Goal: Task Accomplishment & Management: Manage account settings

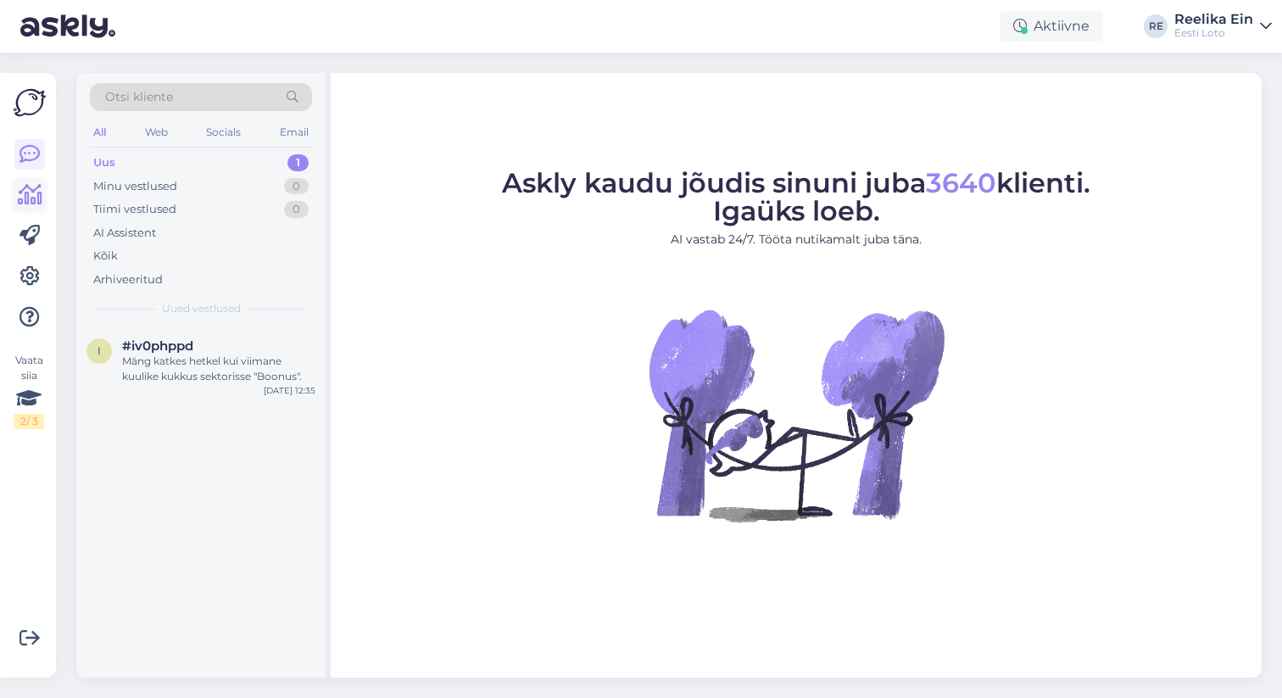
click at [34, 196] on icon at bounding box center [30, 195] width 25 height 20
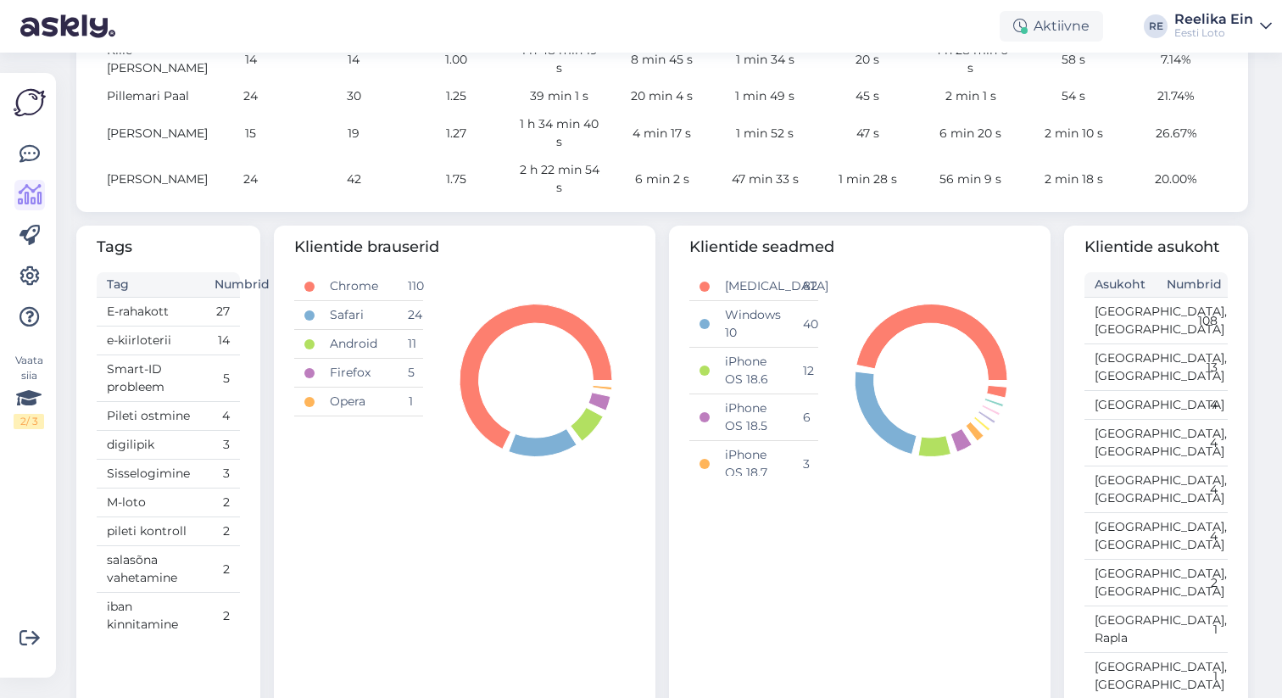
scroll to position [801, 0]
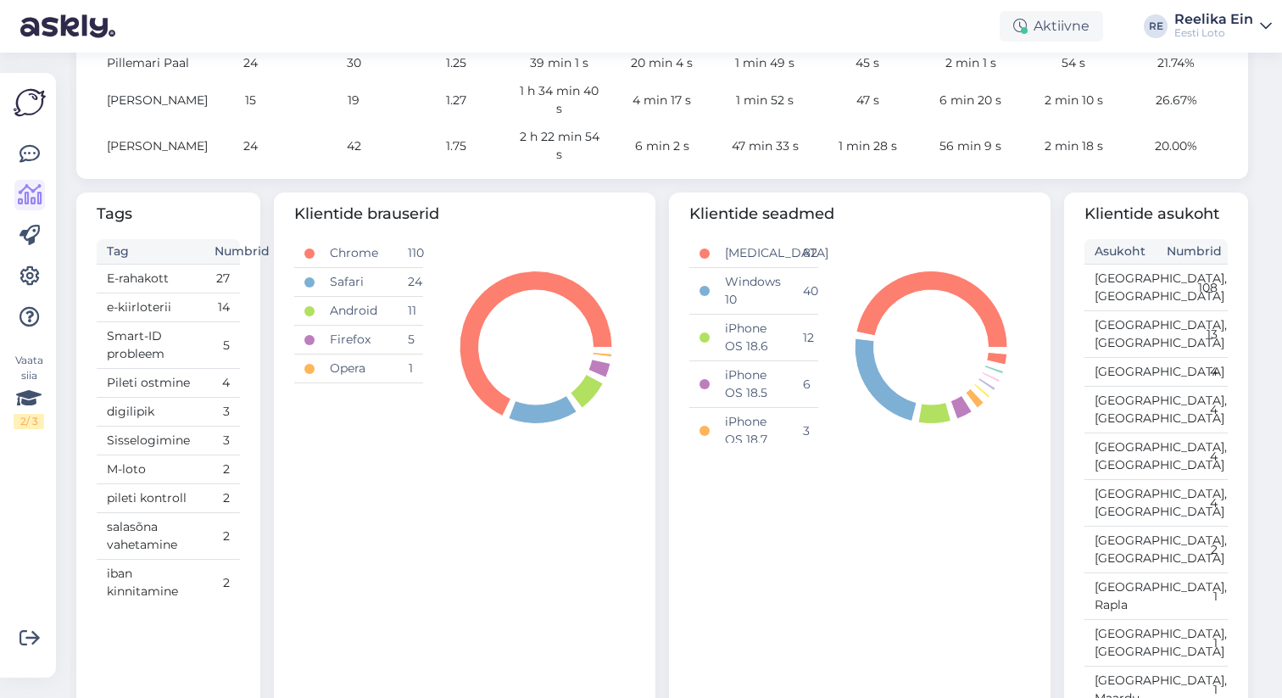
click at [206, 269] on td "27" at bounding box center [222, 278] width 36 height 29
click at [148, 271] on td "E-rahakott" at bounding box center [151, 278] width 108 height 29
click at [216, 274] on td "27" at bounding box center [222, 278] width 36 height 29
click at [218, 269] on td "27" at bounding box center [222, 278] width 36 height 29
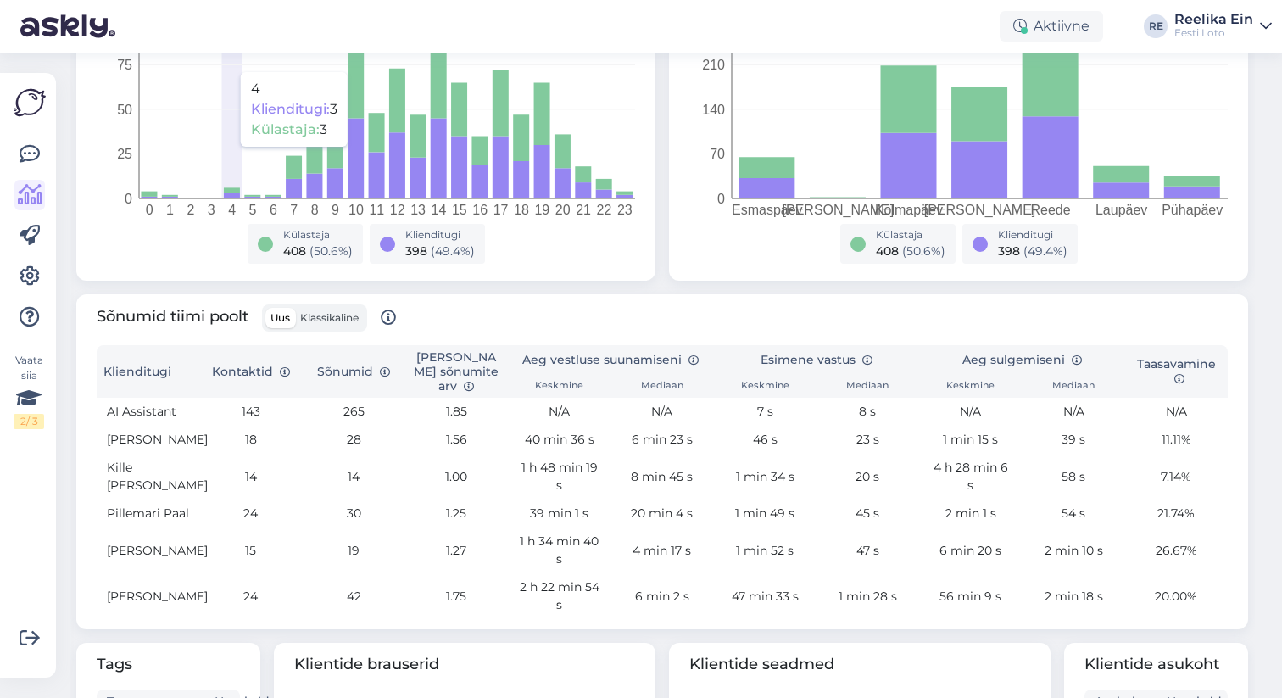
scroll to position [844, 0]
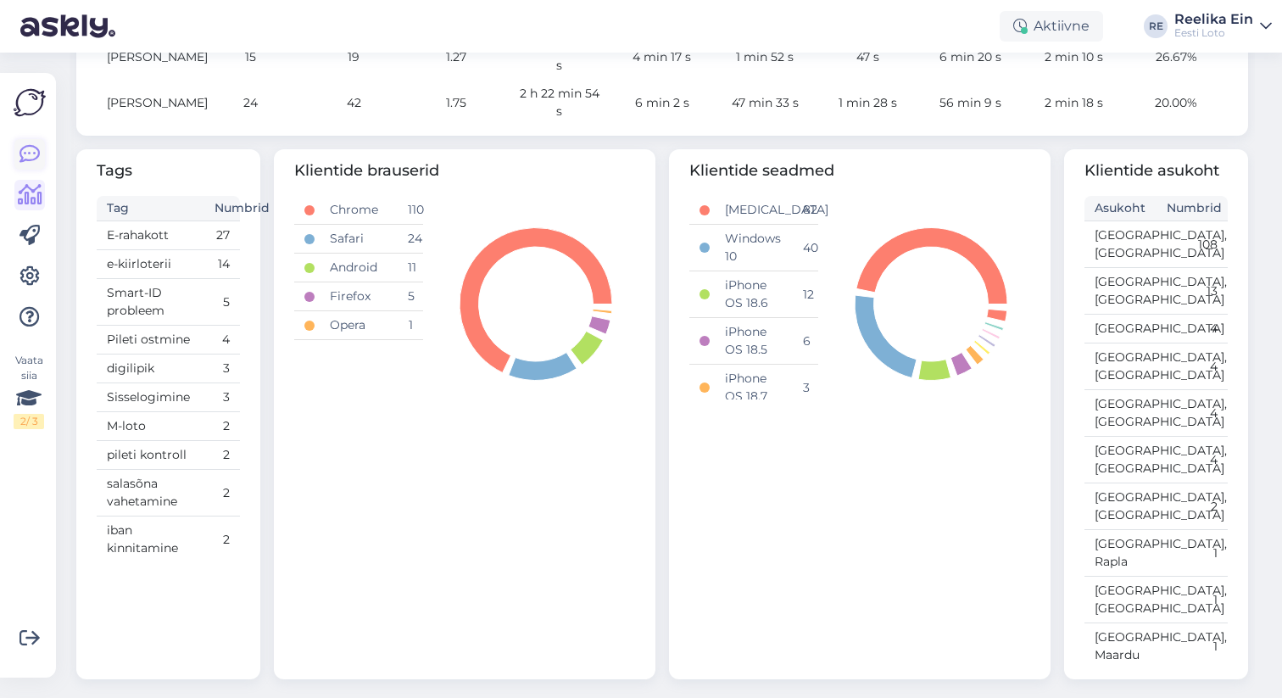
click at [33, 148] on icon at bounding box center [29, 154] width 20 height 20
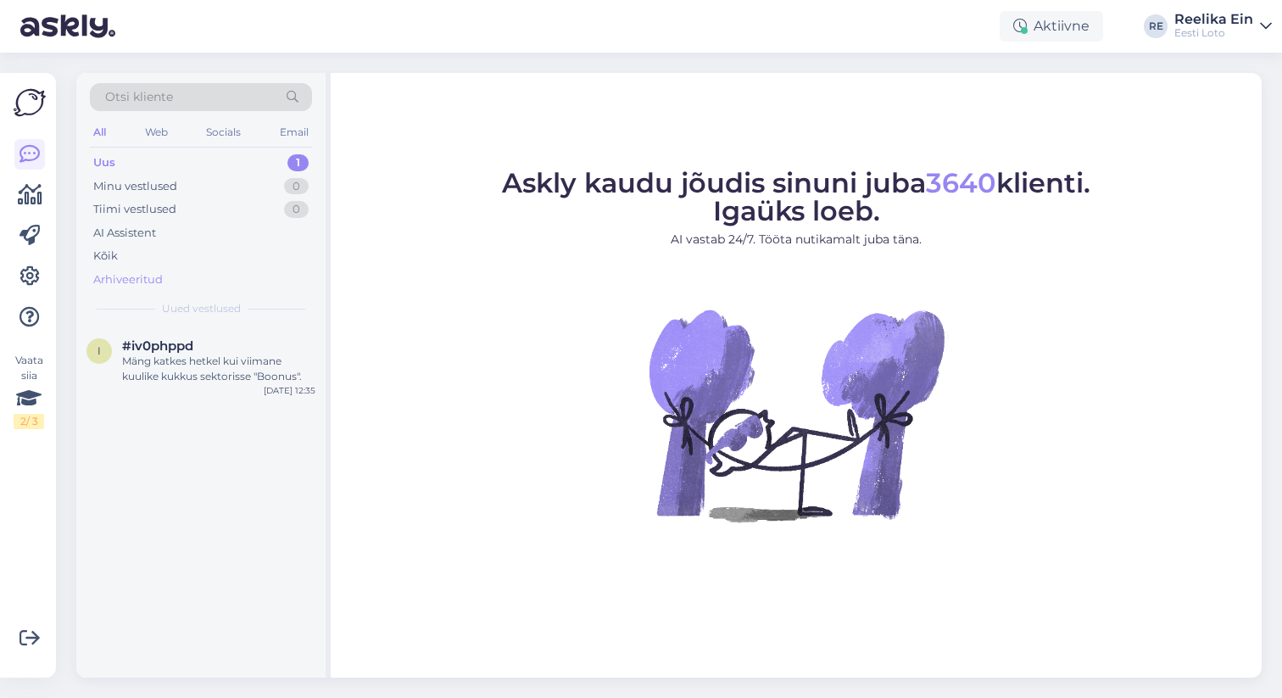
click at [153, 277] on div "Arhiveeritud" at bounding box center [128, 279] width 70 height 17
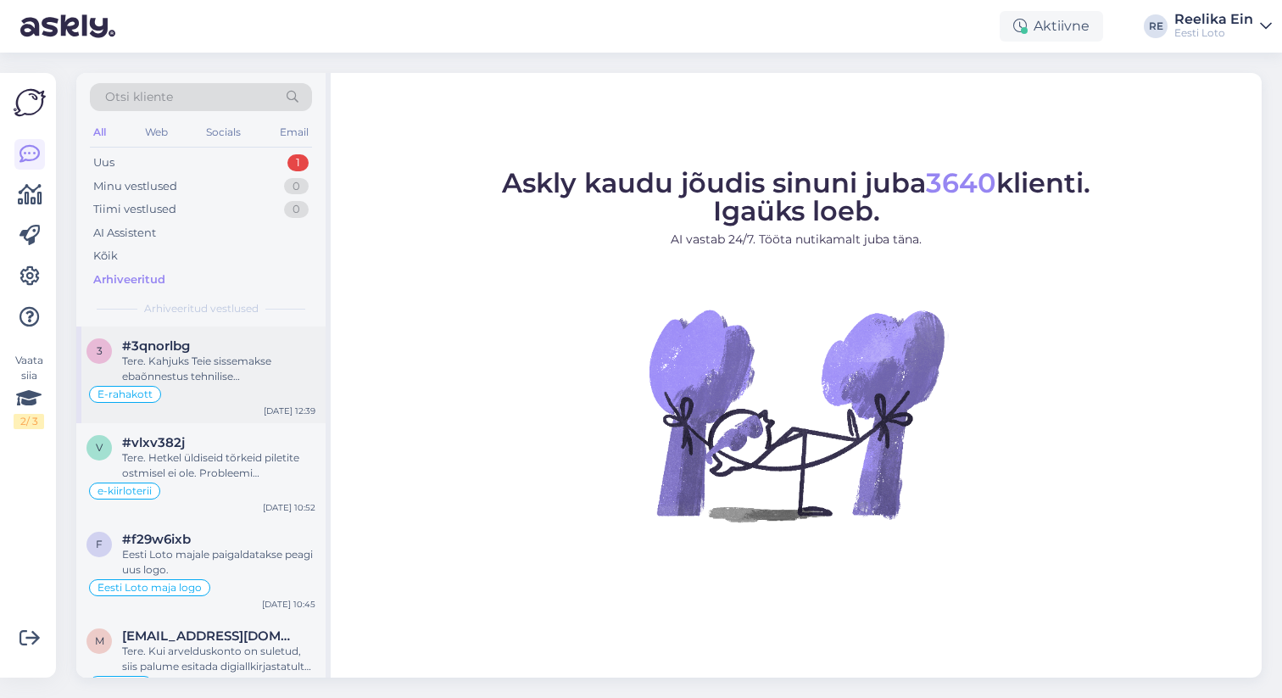
click at [209, 356] on div "Tere. Kahjuks Teie sissemakse ebaõnnestus tehnilise [PERSON_NAME] tõttu. Kontro…" at bounding box center [218, 368] width 193 height 31
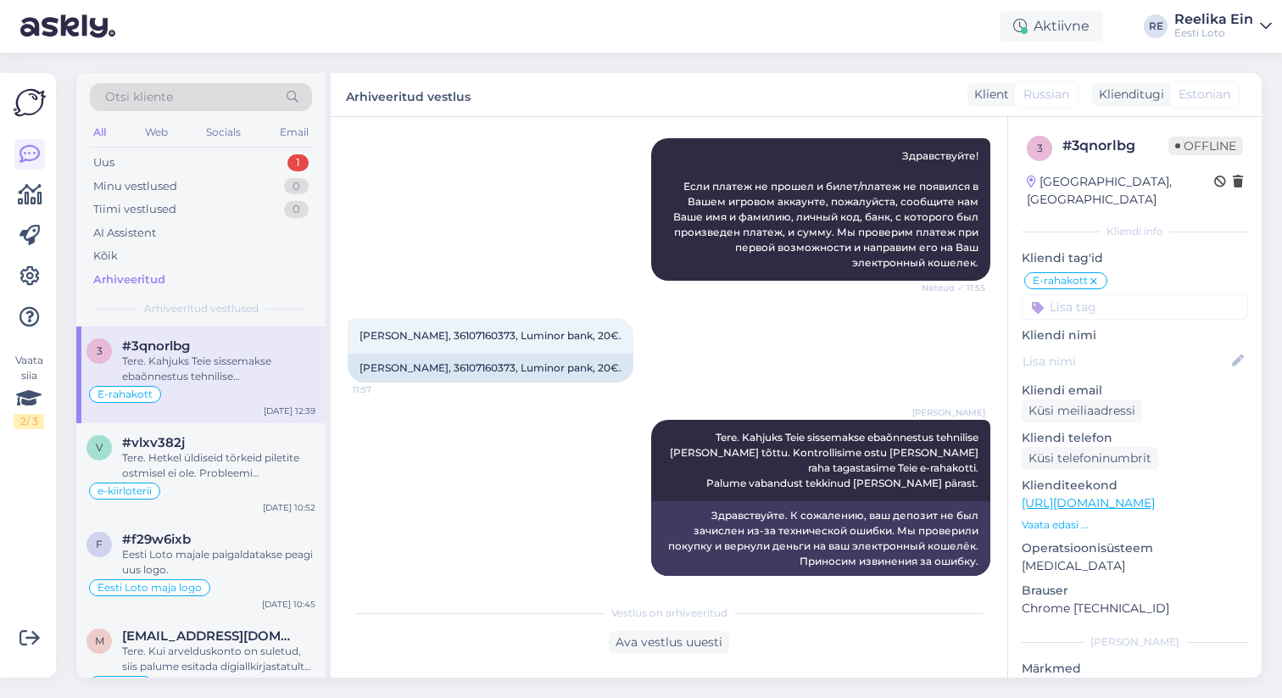
scroll to position [665, 0]
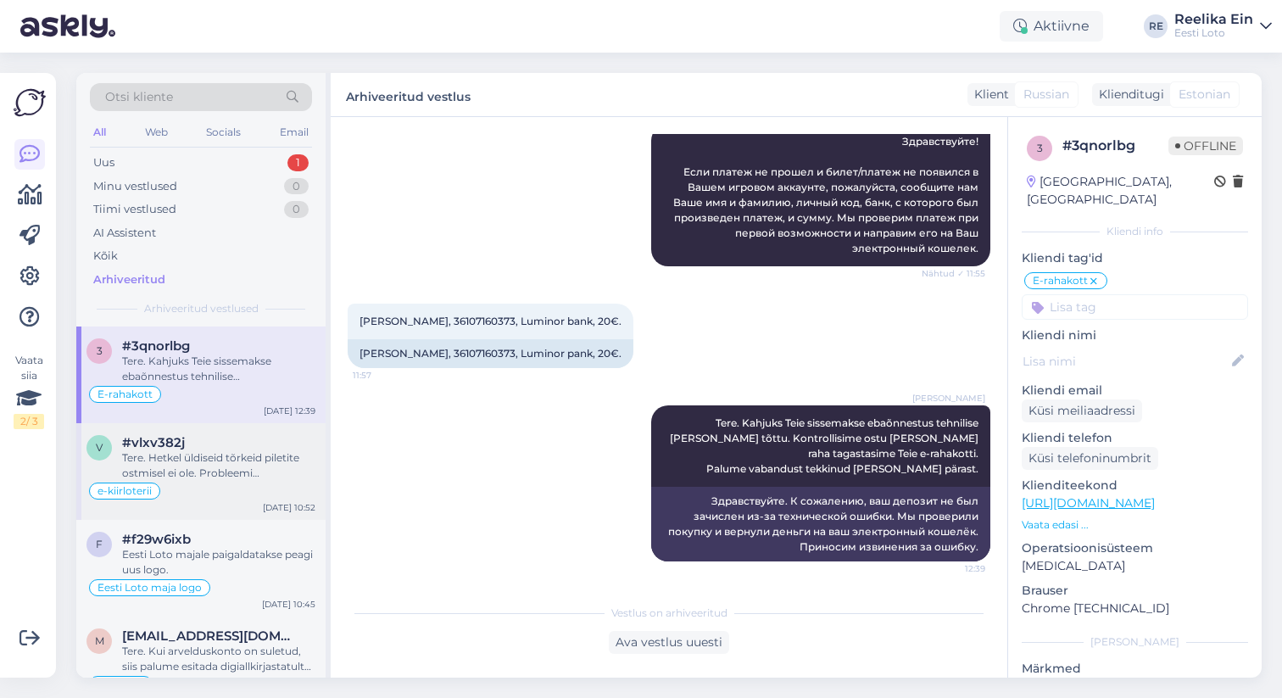
click at [182, 462] on div "Tere. Hetkel üldiseid tõrkeid piletite ostmisel ei ole. Probleemi lahendamiseks…" at bounding box center [218, 465] width 193 height 31
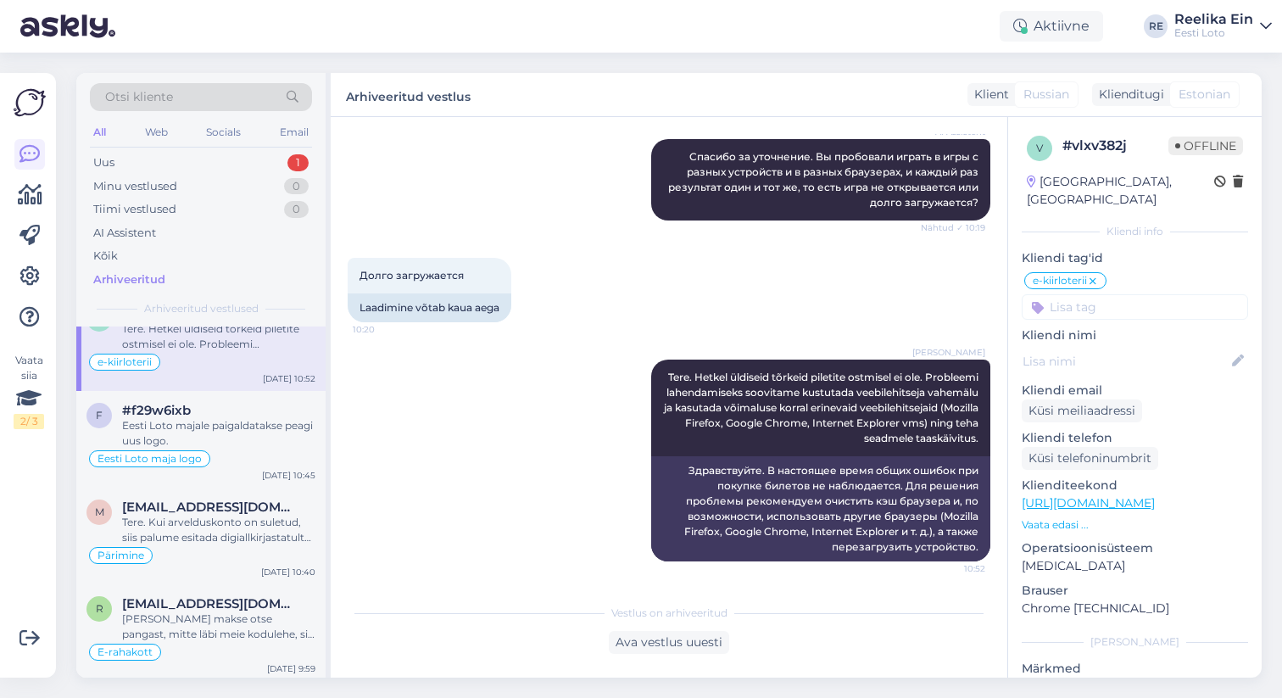
scroll to position [136, 0]
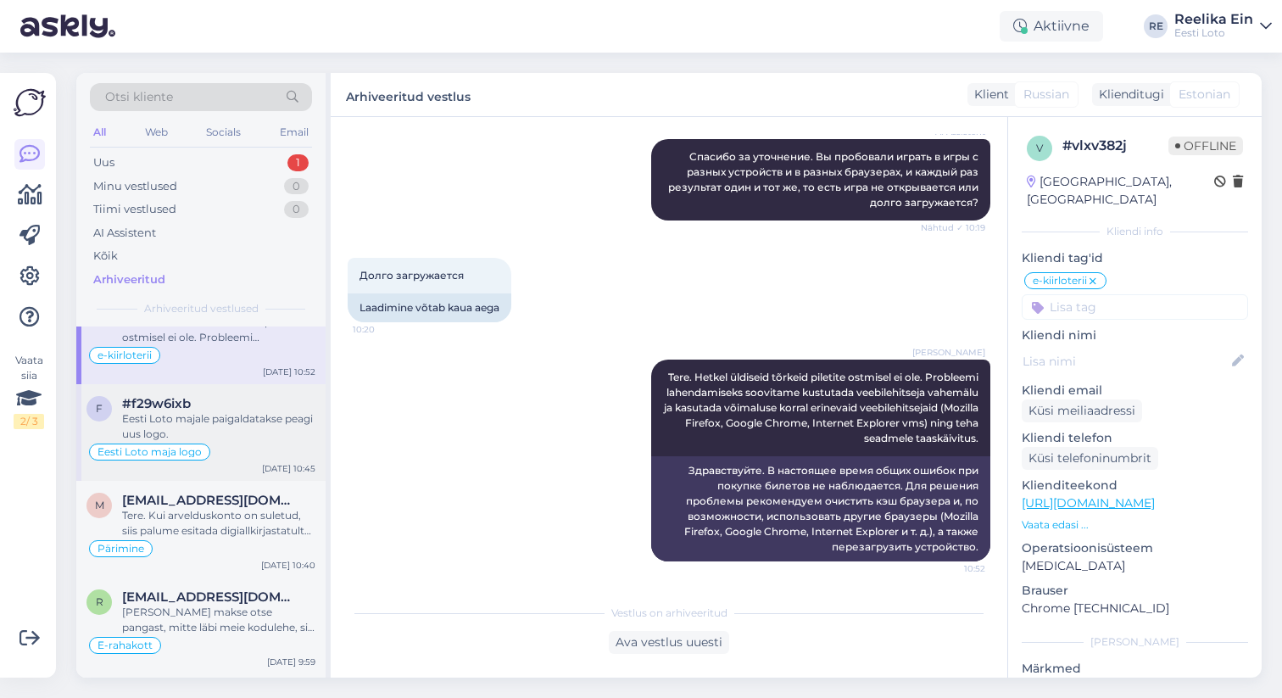
click at [207, 422] on div "Eesti Loto majale paigaldatakse peagi uus logo." at bounding box center [218, 426] width 193 height 31
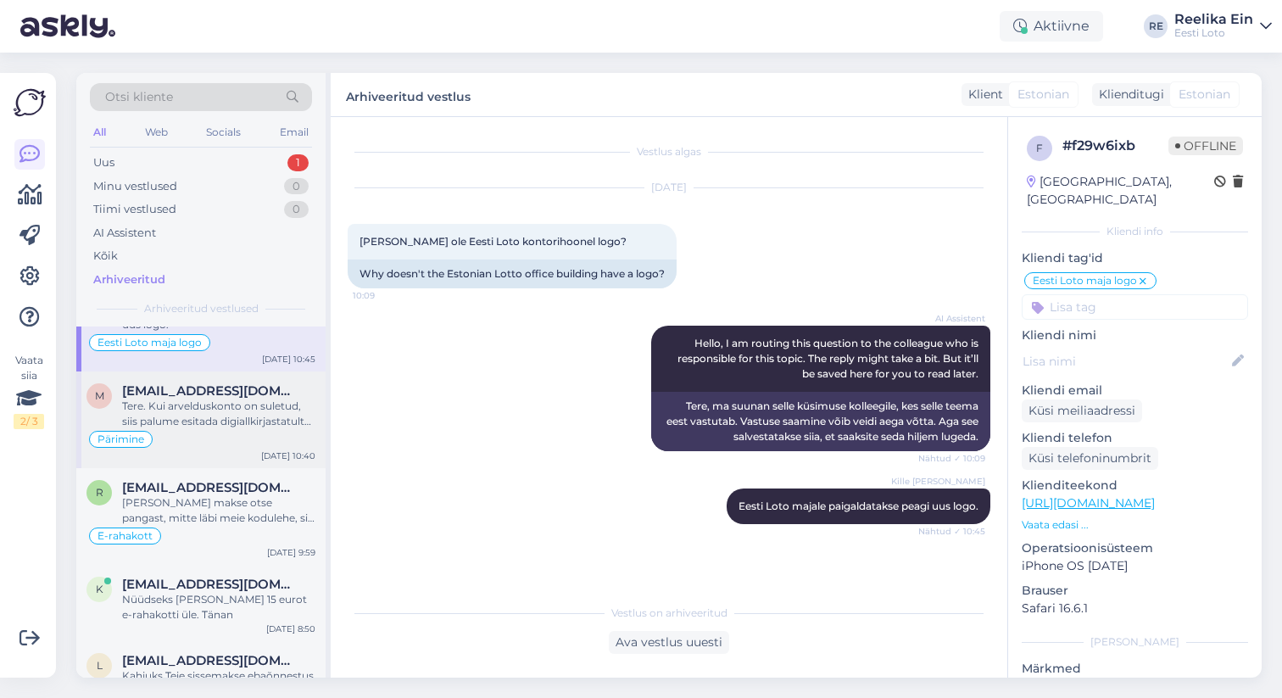
scroll to position [248, 0]
click at [240, 414] on div "Tere. Kui arvelduskonto on suletud, siis palume esitada digiallkirjastatult vab…" at bounding box center [218, 410] width 193 height 31
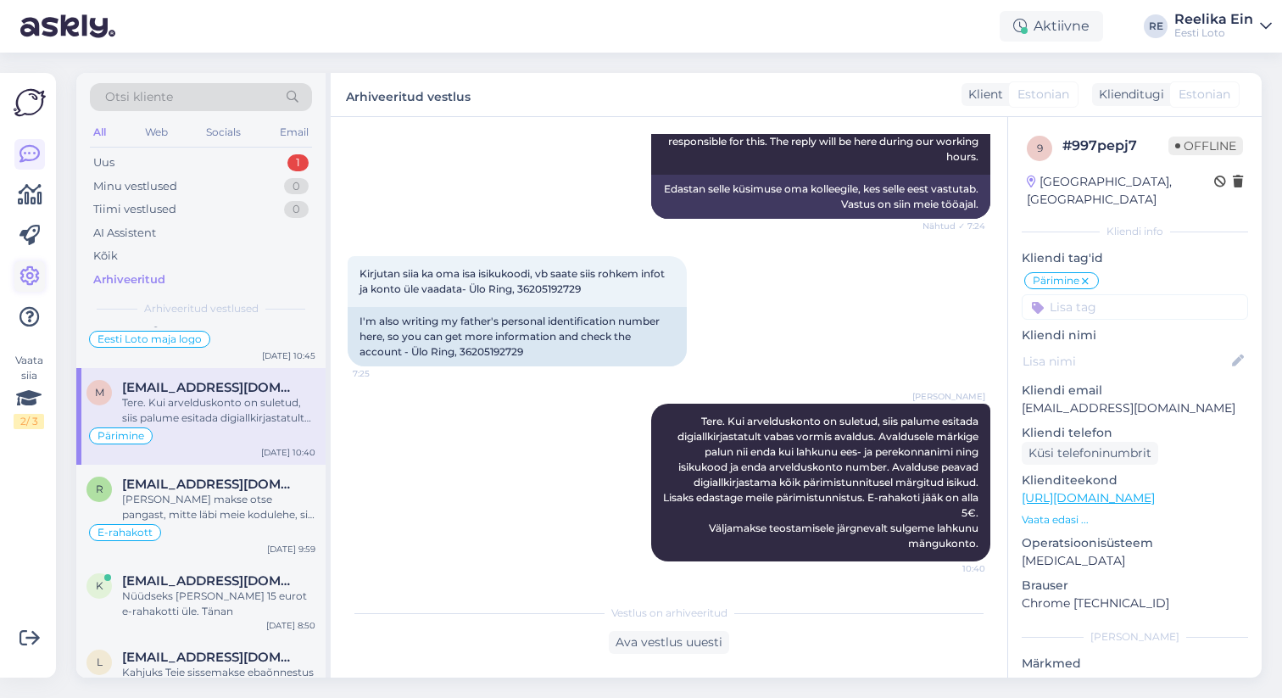
click at [33, 276] on icon at bounding box center [29, 276] width 20 height 20
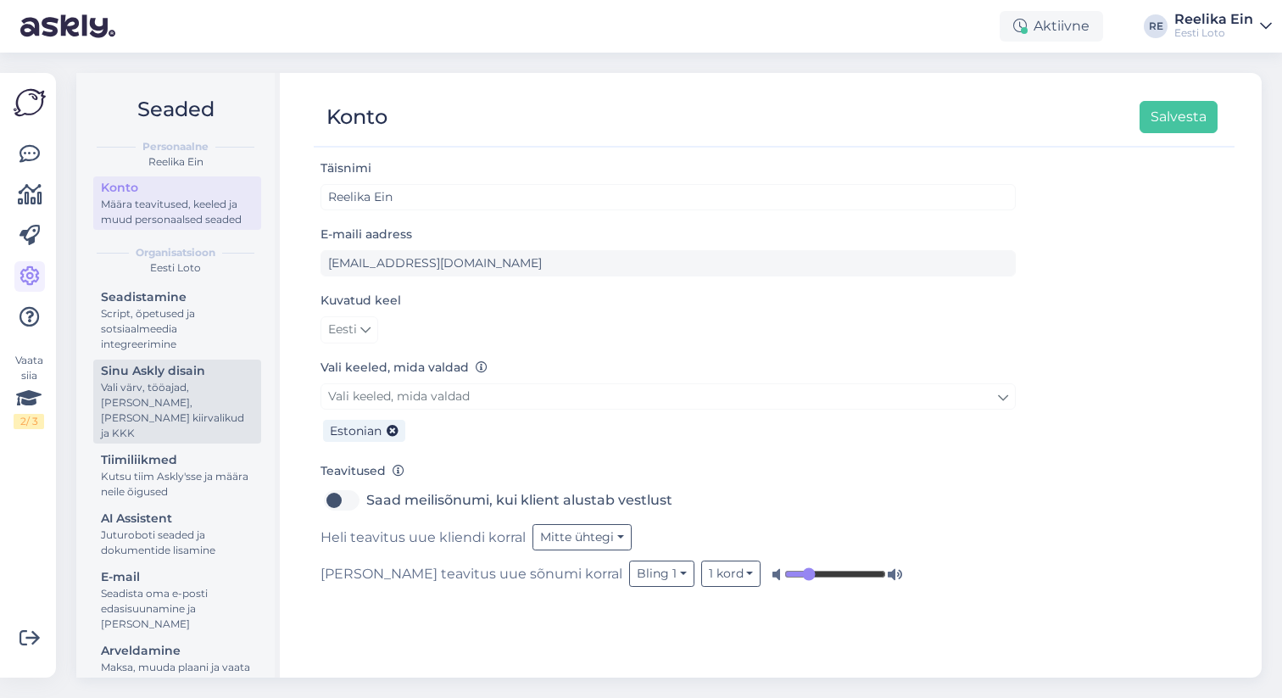
click at [180, 380] on div "Vali värv, tööajad, [PERSON_NAME], [PERSON_NAME] kiirvalikud ja KKK" at bounding box center [177, 410] width 153 height 61
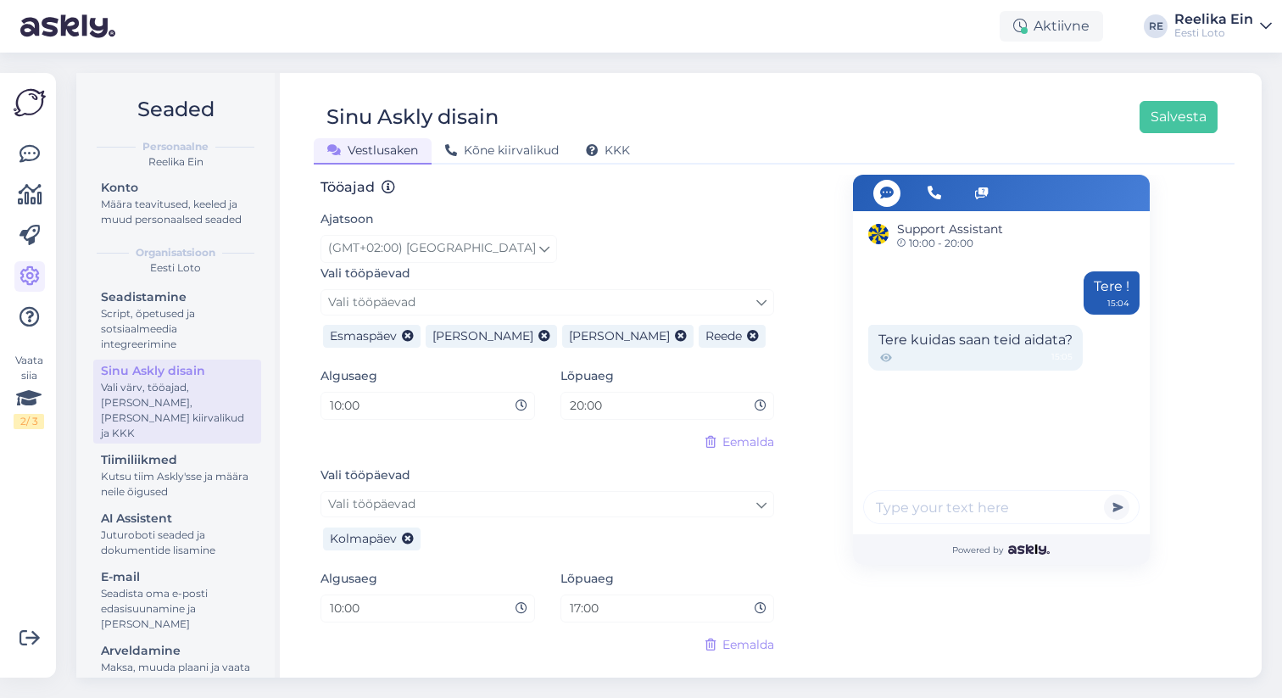
scroll to position [990, 0]
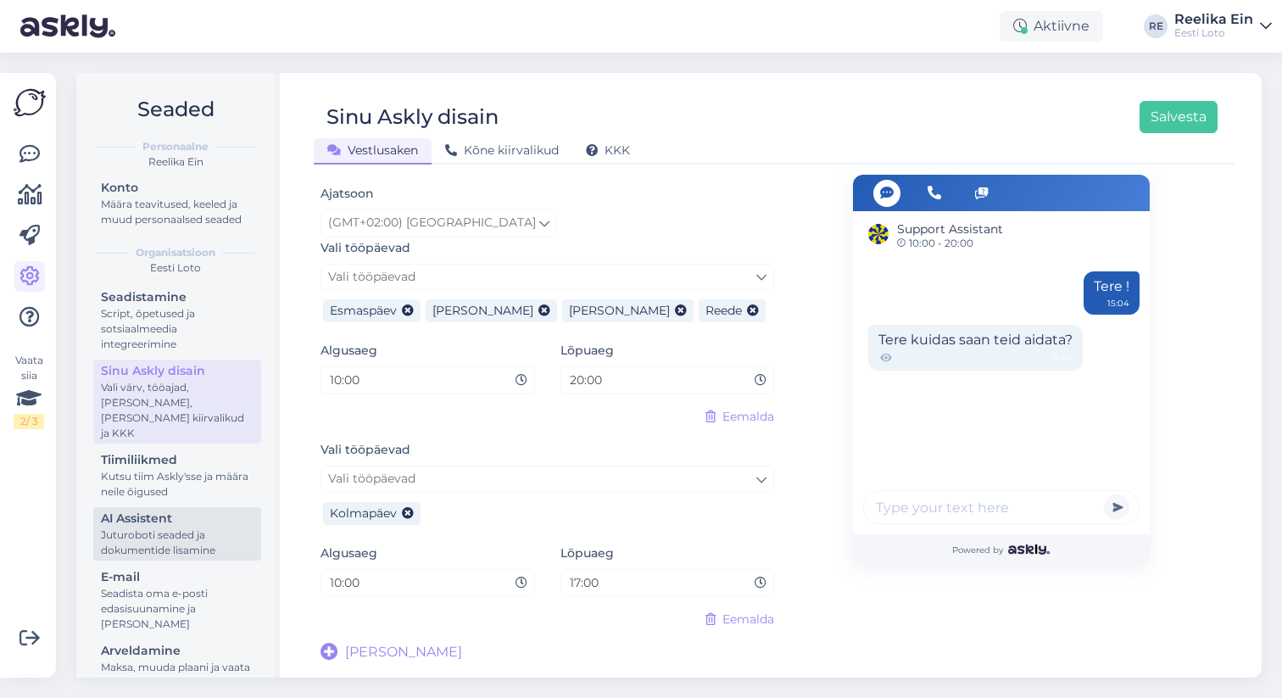
click at [159, 527] on div "Juturoboti seaded ja dokumentide lisamine" at bounding box center [177, 542] width 153 height 31
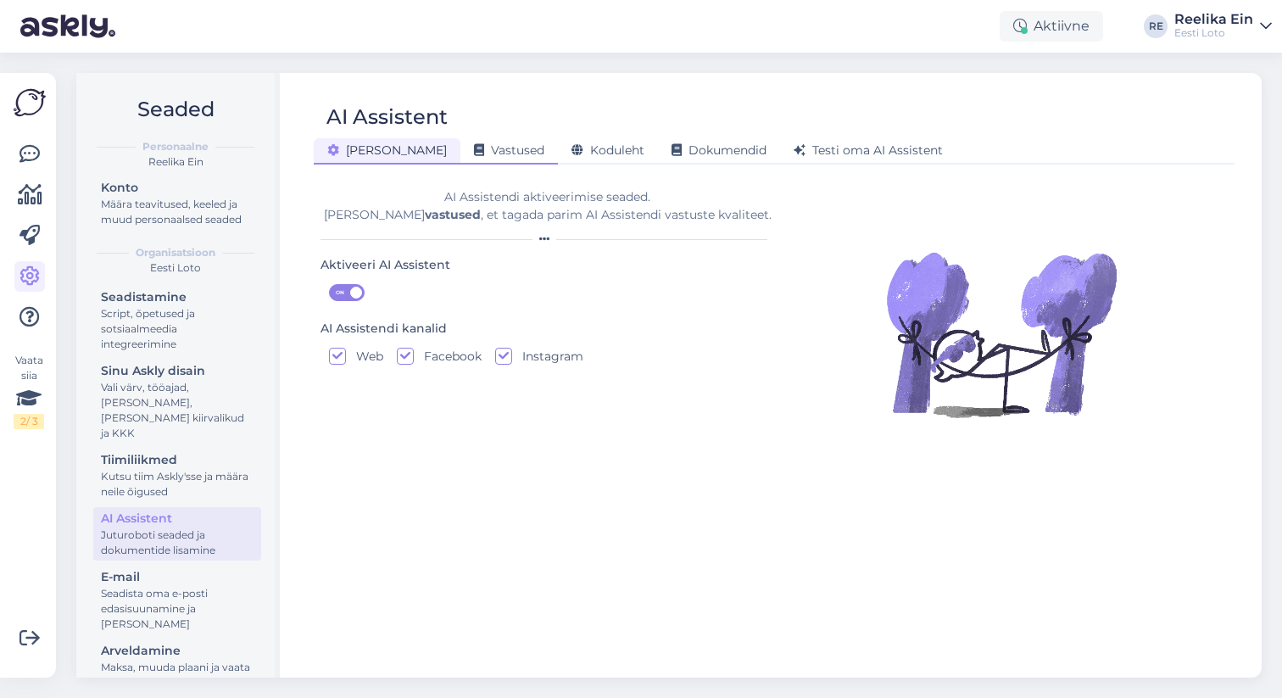
click at [474, 147] on span "Vastused" at bounding box center [509, 149] width 70 height 15
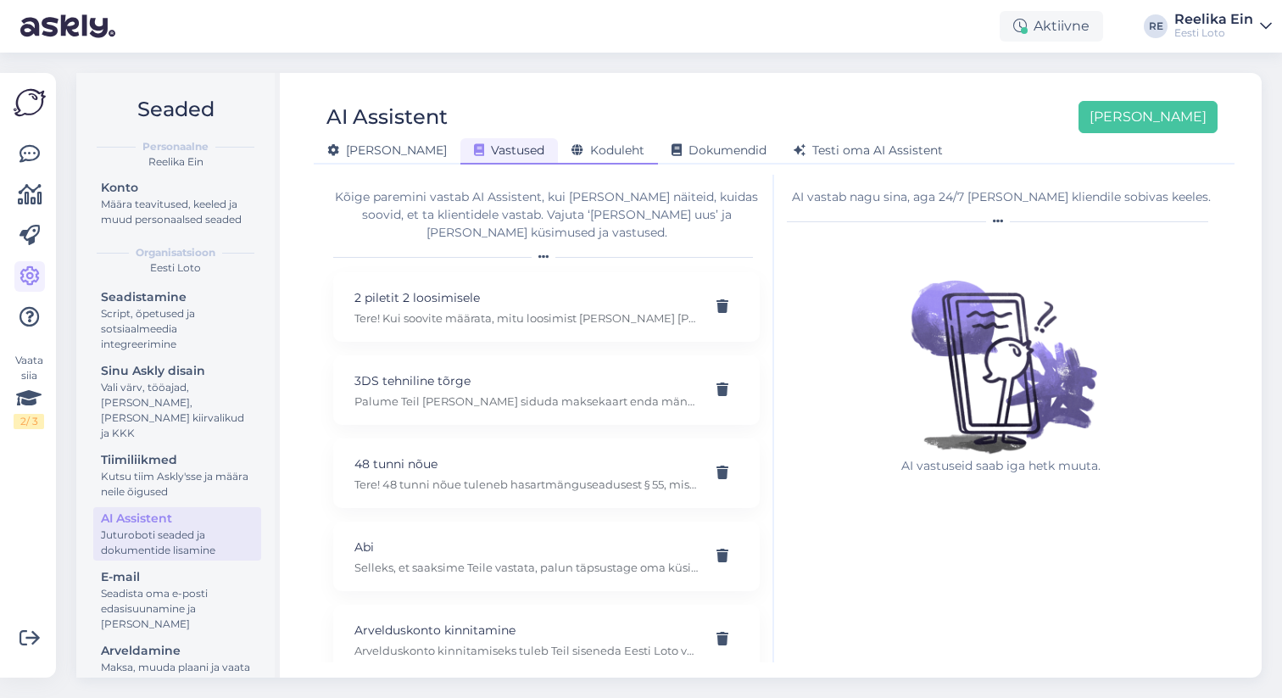
click at [571, 144] on span "Koduleht" at bounding box center [607, 149] width 73 height 15
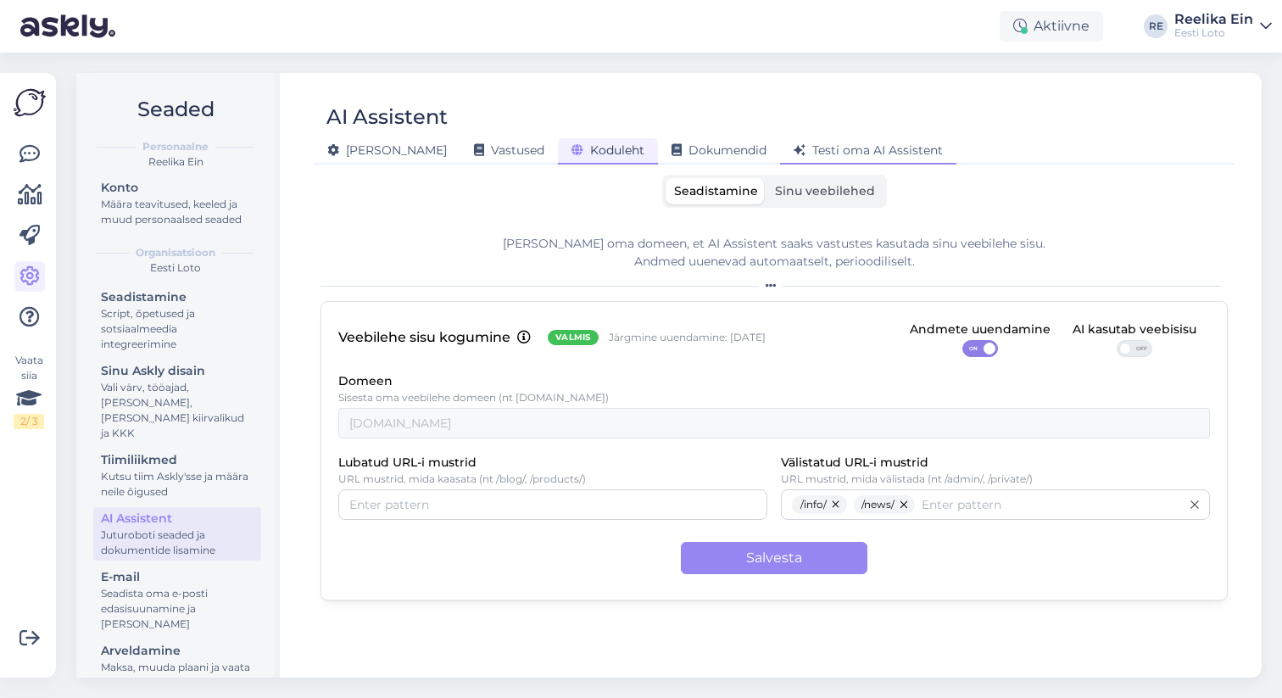
click at [828, 153] on span "Testi oma AI Assistent" at bounding box center [867, 149] width 149 height 15
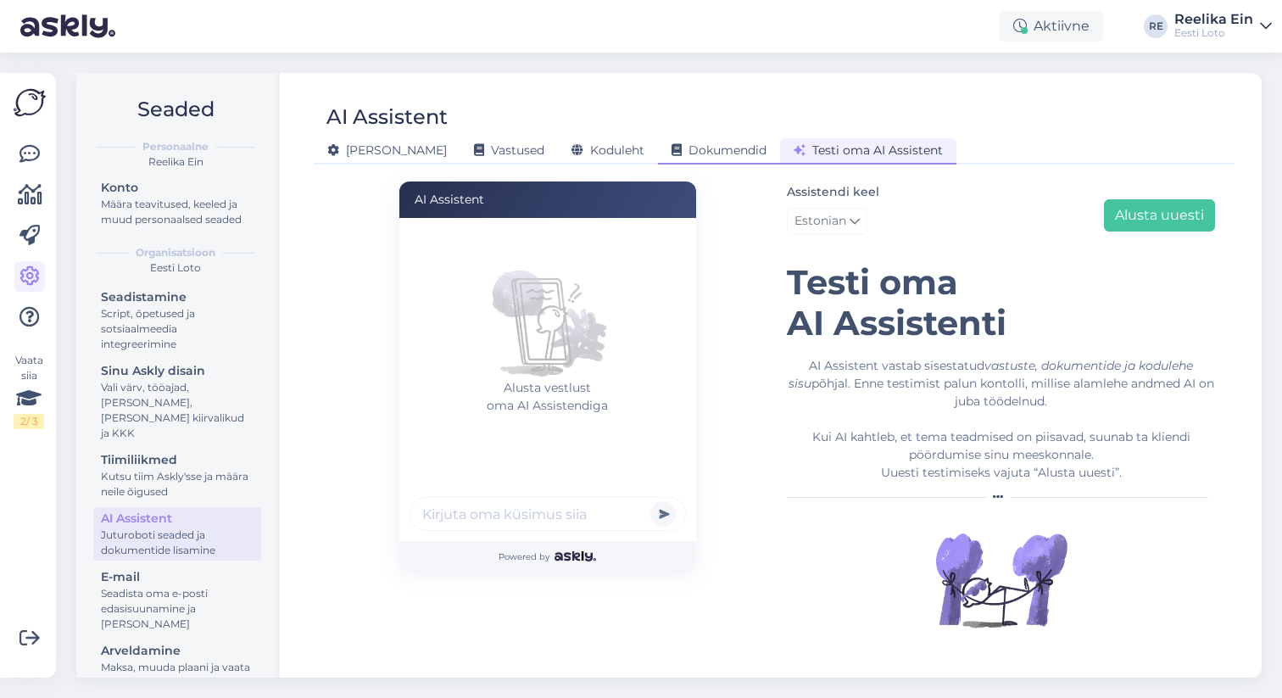
click at [671, 147] on span "Dokumendid" at bounding box center [718, 149] width 95 height 15
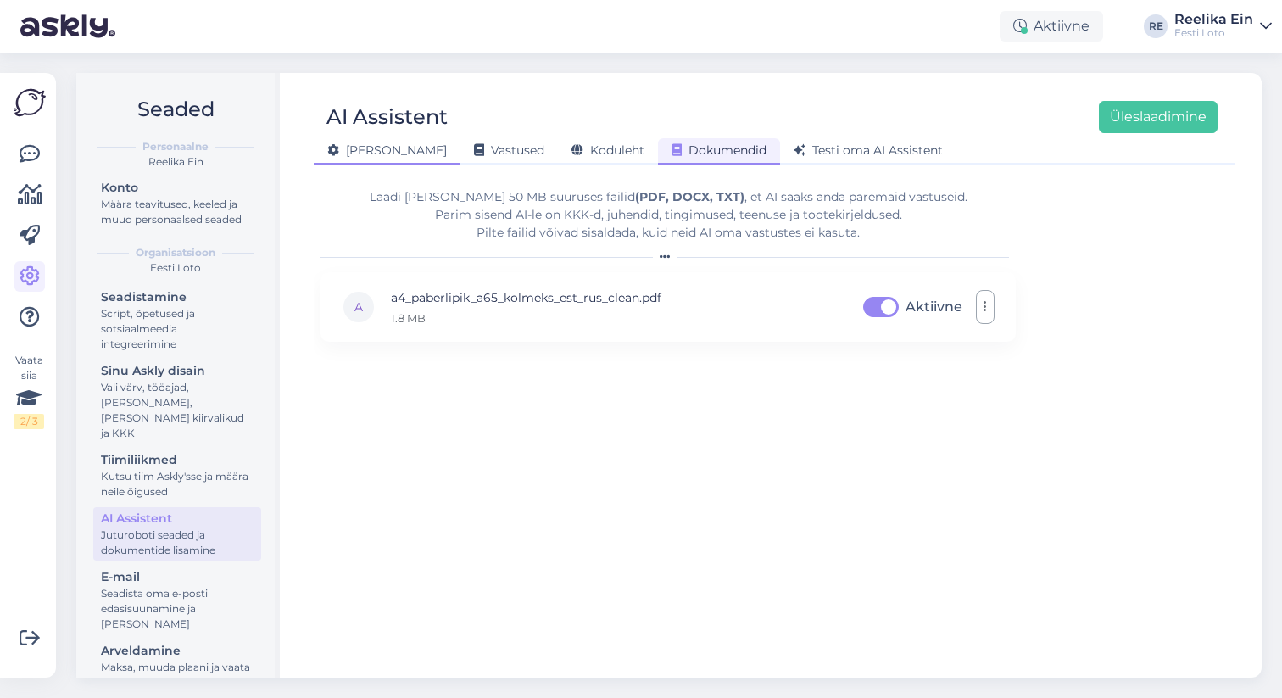
click at [355, 150] on span "[PERSON_NAME]" at bounding box center [387, 149] width 120 height 15
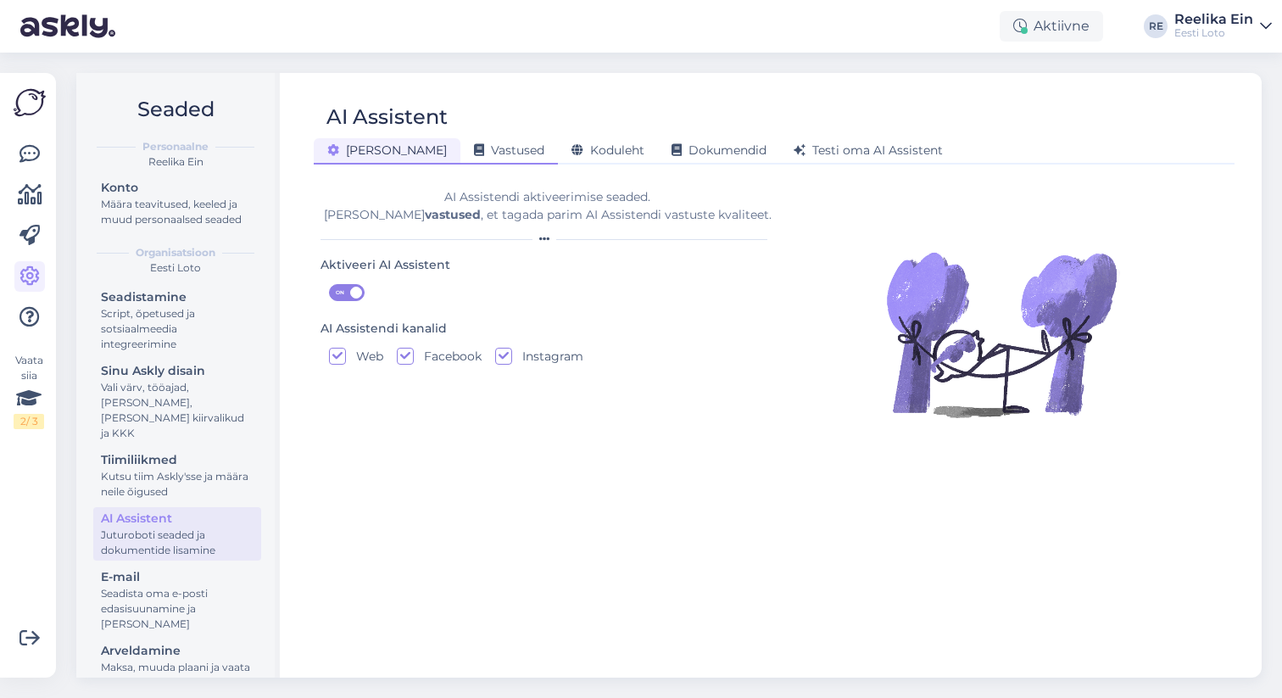
click at [474, 153] on span "Vastused" at bounding box center [509, 149] width 70 height 15
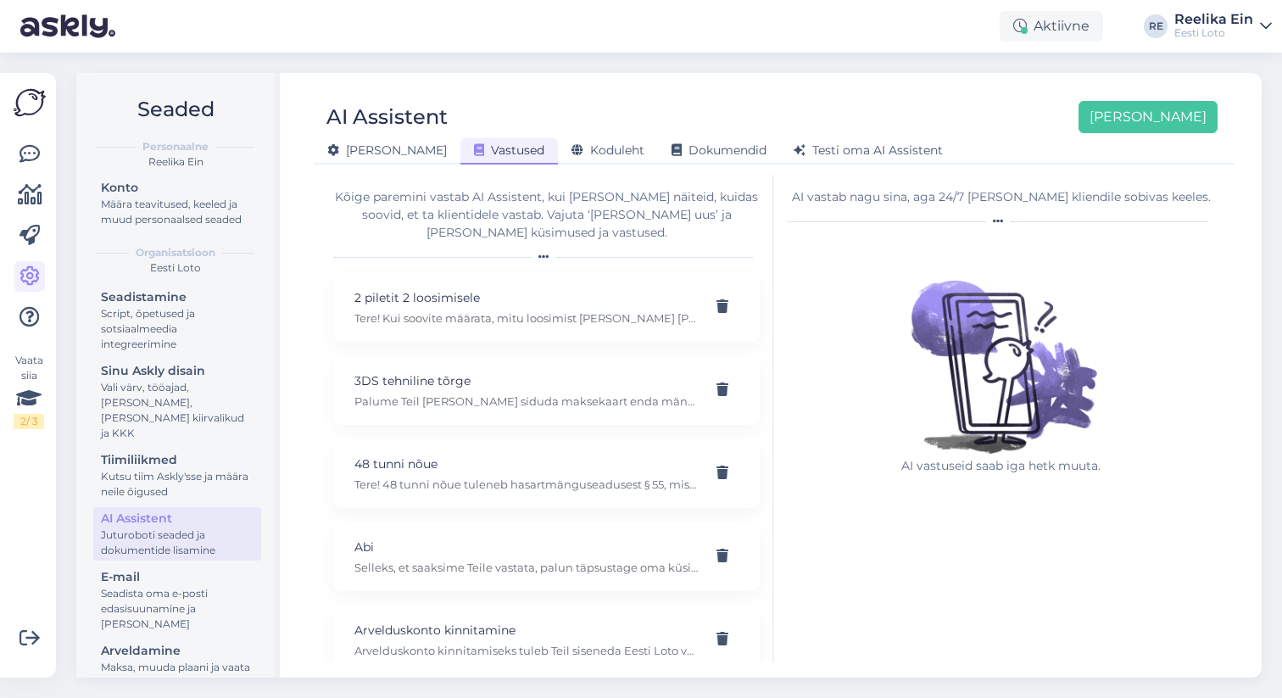
click at [404, 203] on div "Kõige paremini vastab AI Assistent, kui [PERSON_NAME] näiteid, kuidas soovid, e…" at bounding box center [546, 214] width 426 height 53
click at [357, 151] on span "[PERSON_NAME]" at bounding box center [387, 149] width 120 height 15
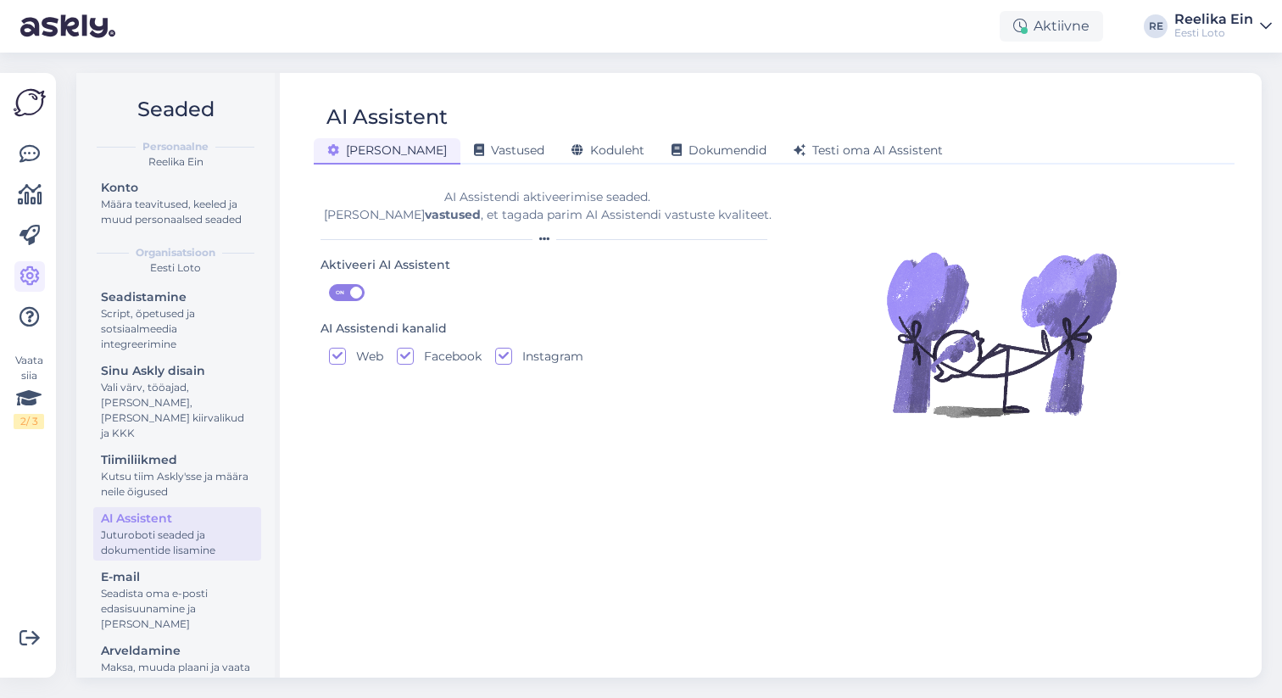
scroll to position [15, 0]
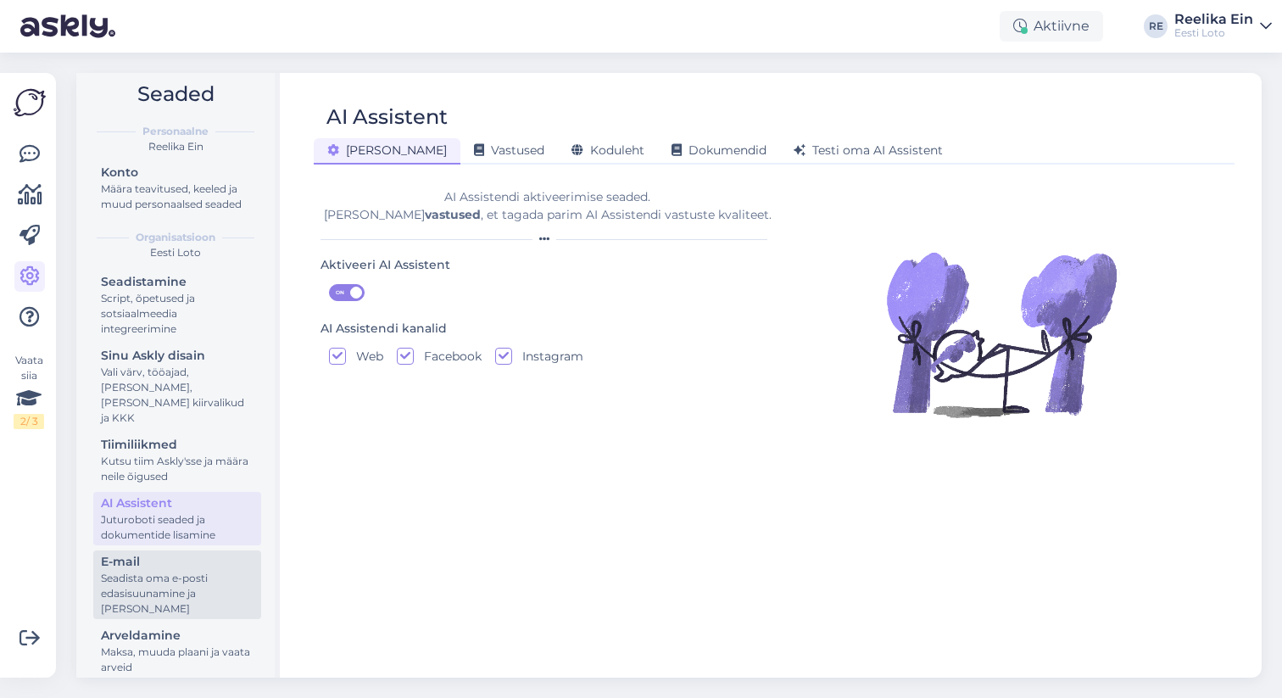
click at [150, 571] on div "Seadista oma e-posti edasisuunamine ja [PERSON_NAME]" at bounding box center [177, 594] width 153 height 46
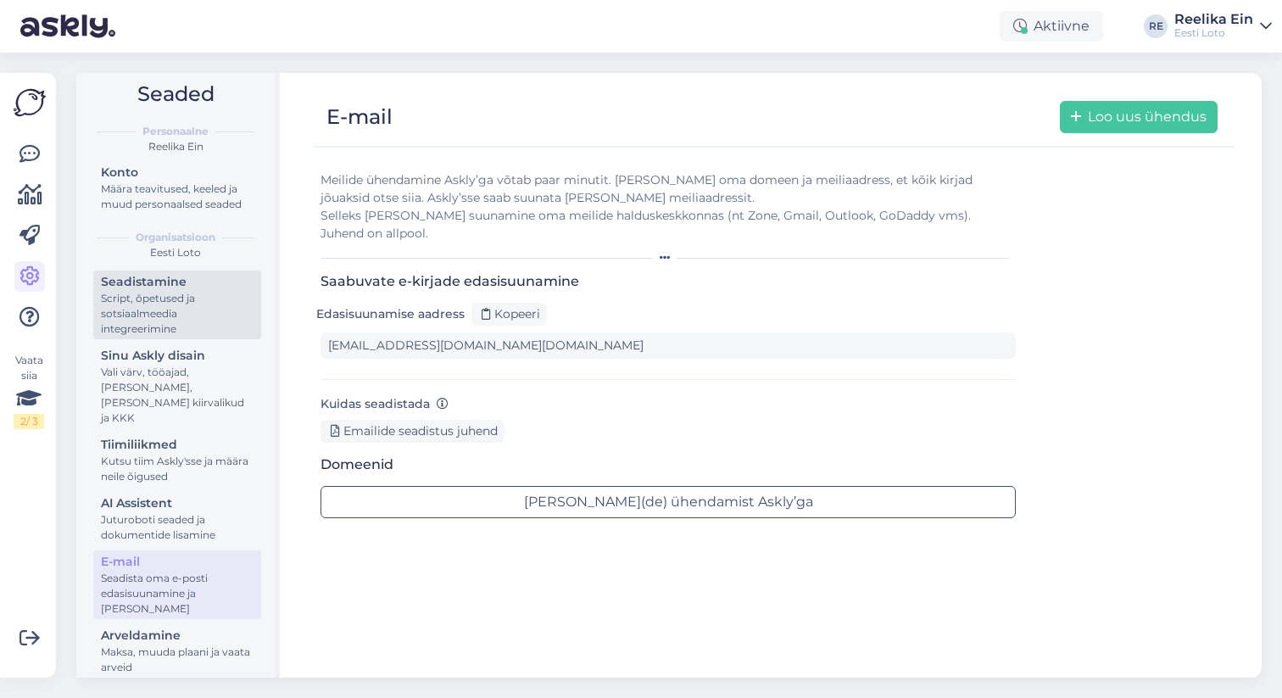
click at [163, 306] on div "Script, õpetused ja sotsiaalmeedia integreerimine" at bounding box center [177, 314] width 153 height 46
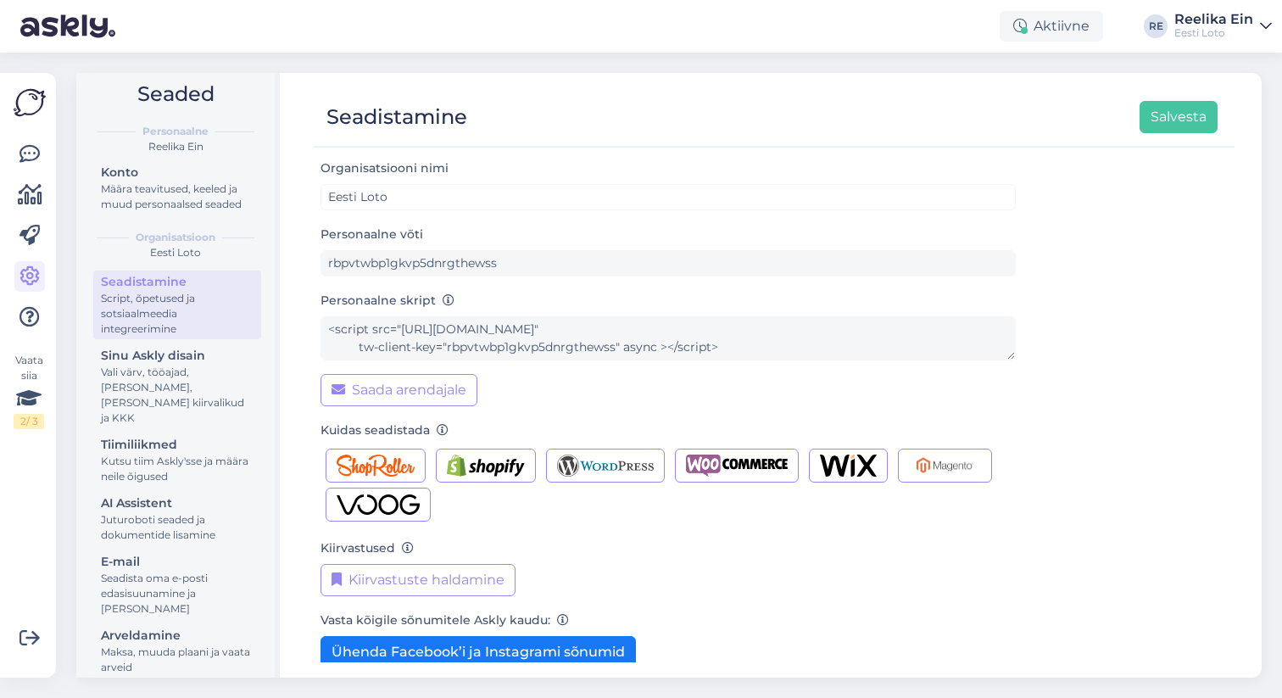
scroll to position [92, 0]
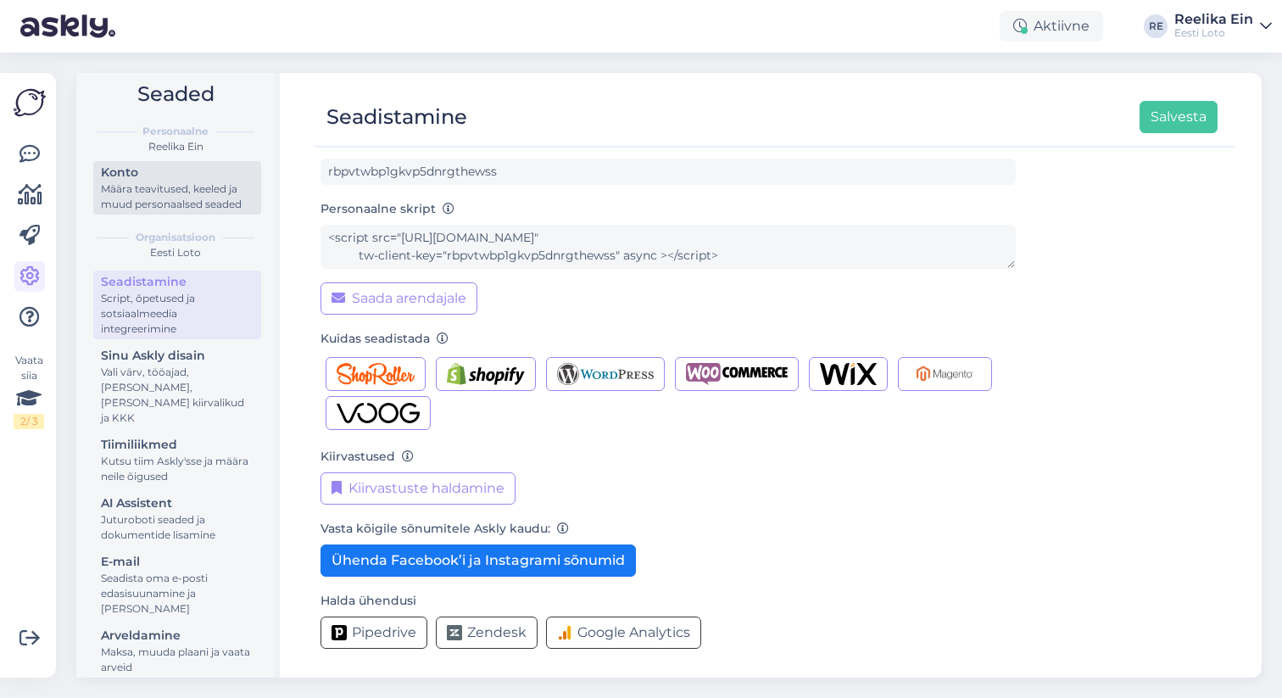
click at [178, 190] on div "Määra teavitused, keeled ja muud personaalsed seaded" at bounding box center [177, 196] width 153 height 31
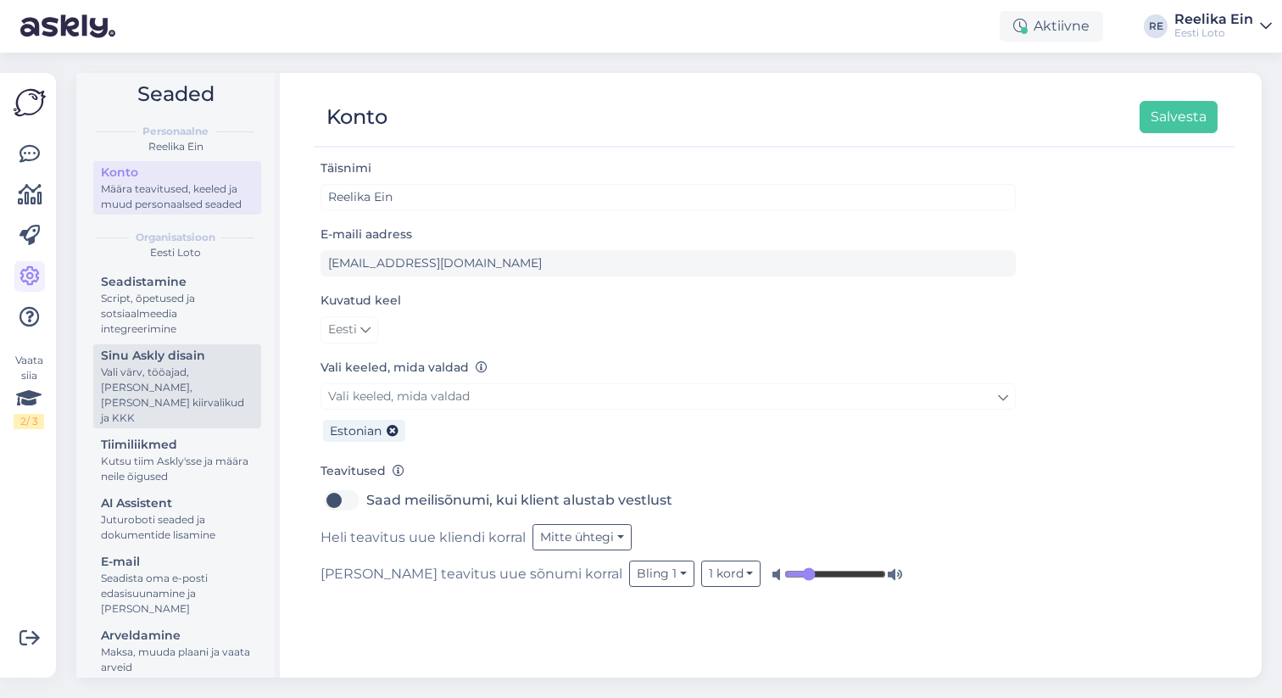
click at [174, 365] on div "Vali värv, tööajad, [PERSON_NAME], [PERSON_NAME] kiirvalikud ja KKK" at bounding box center [177, 395] width 153 height 61
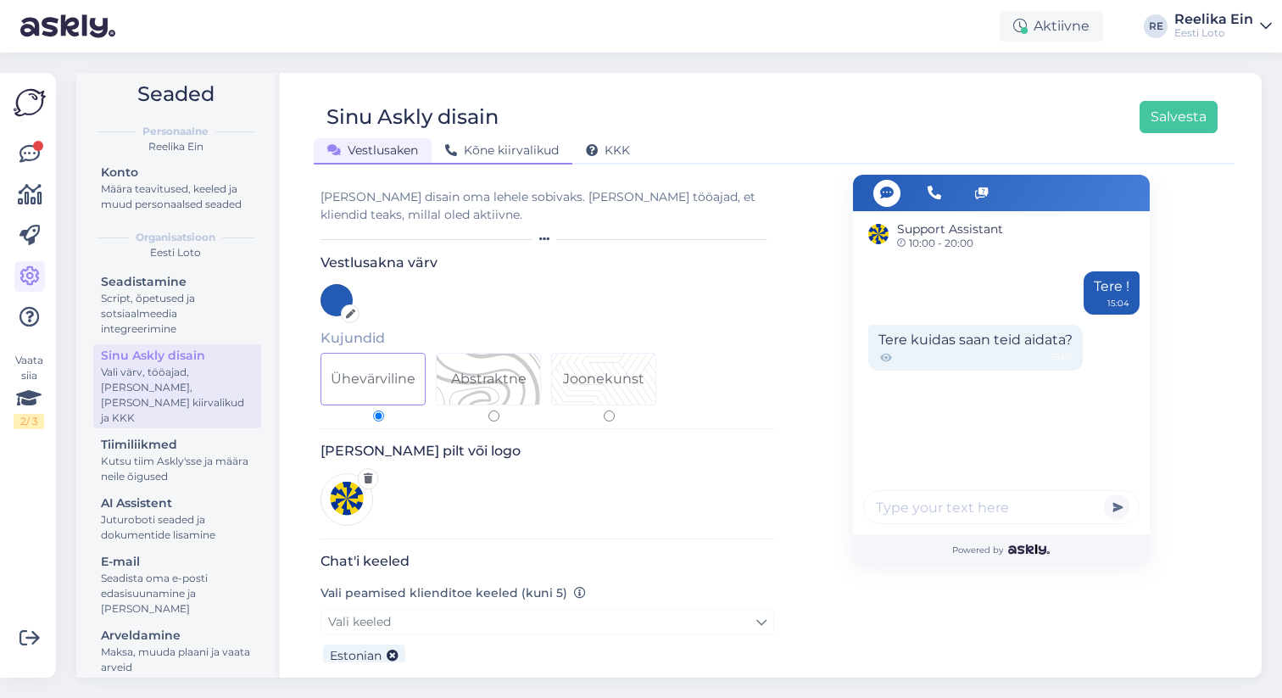
click at [527, 146] on span "Kõne kiirvalikud" at bounding box center [502, 149] width 114 height 15
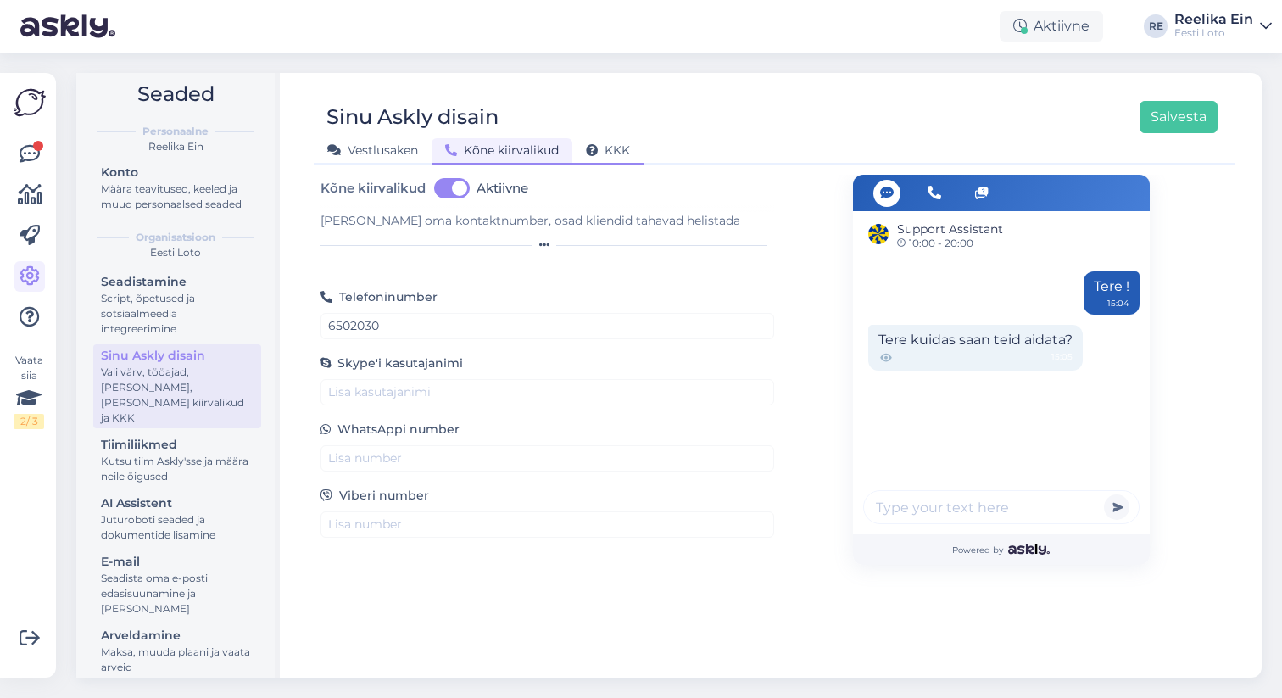
click at [615, 156] on span "KKK" at bounding box center [608, 149] width 44 height 15
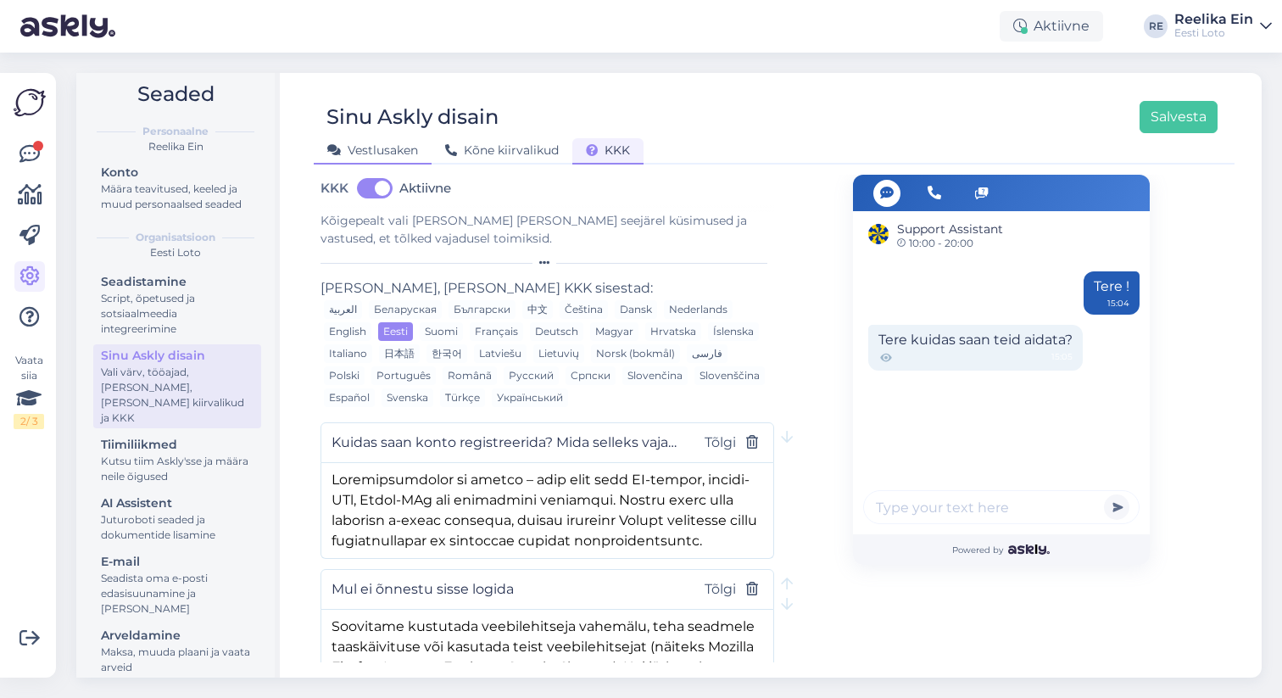
click at [363, 159] on div "Vestlusaken" at bounding box center [373, 151] width 118 height 26
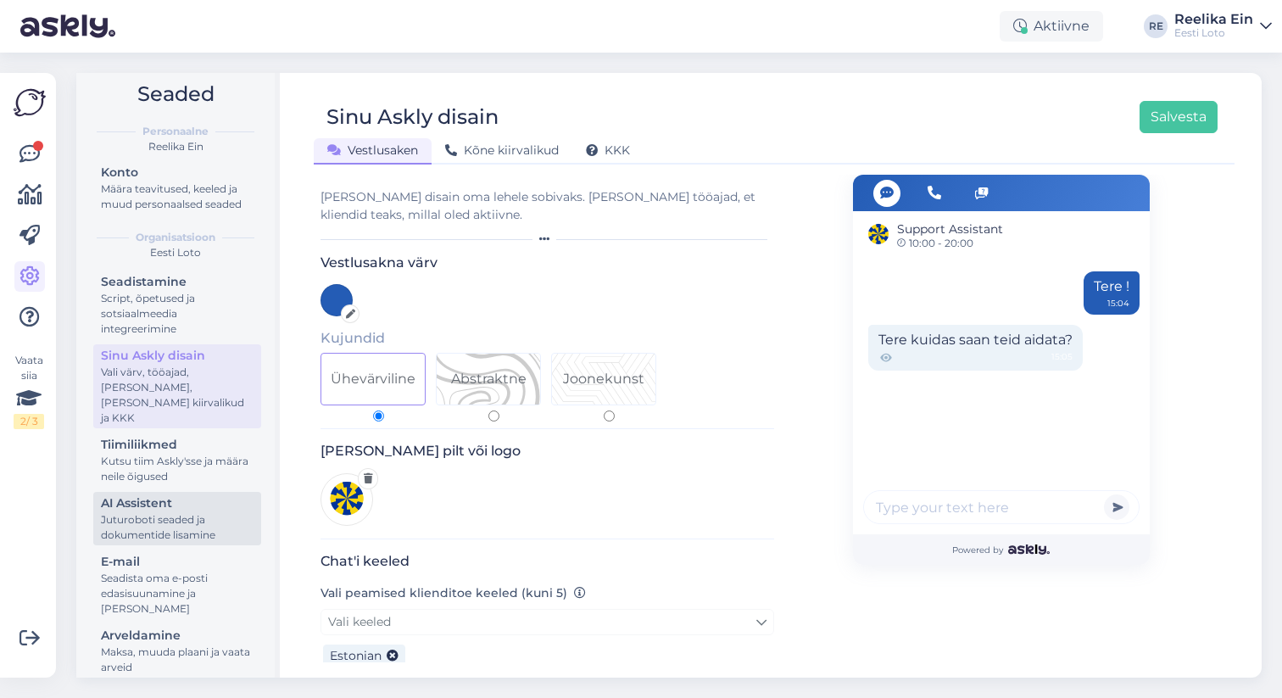
click at [140, 512] on div "Juturoboti seaded ja dokumentide lisamine" at bounding box center [177, 527] width 153 height 31
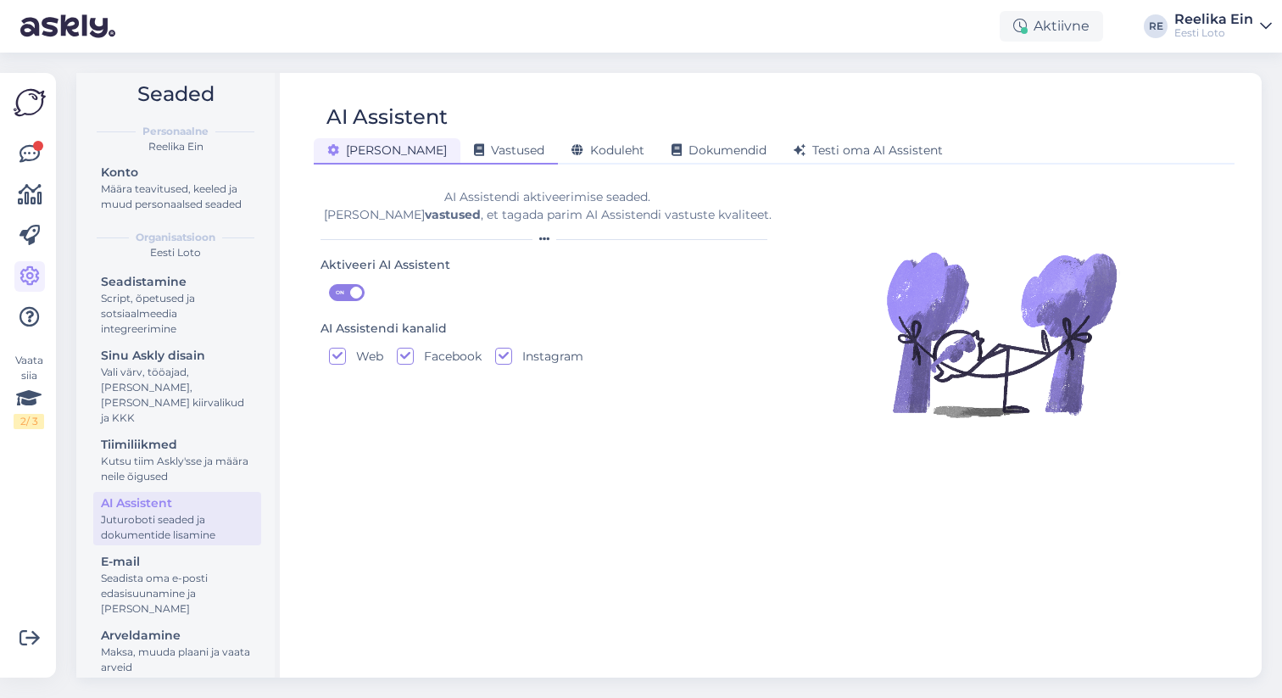
click at [474, 153] on span "Vastused" at bounding box center [509, 149] width 70 height 15
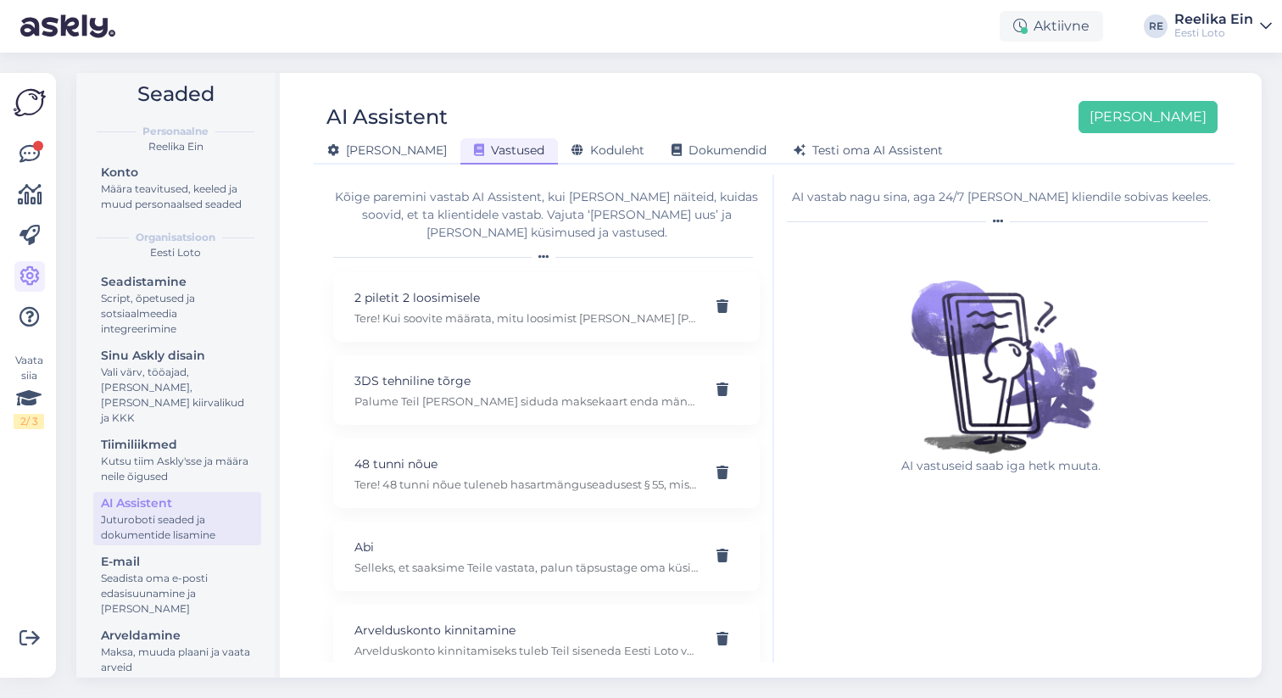
click at [832, 204] on div "AI vastab nagu sina, aga 24/7 [PERSON_NAME] kliendile sobivas keeles." at bounding box center [1001, 197] width 428 height 18
click at [955, 406] on img at bounding box center [1001, 347] width 220 height 220
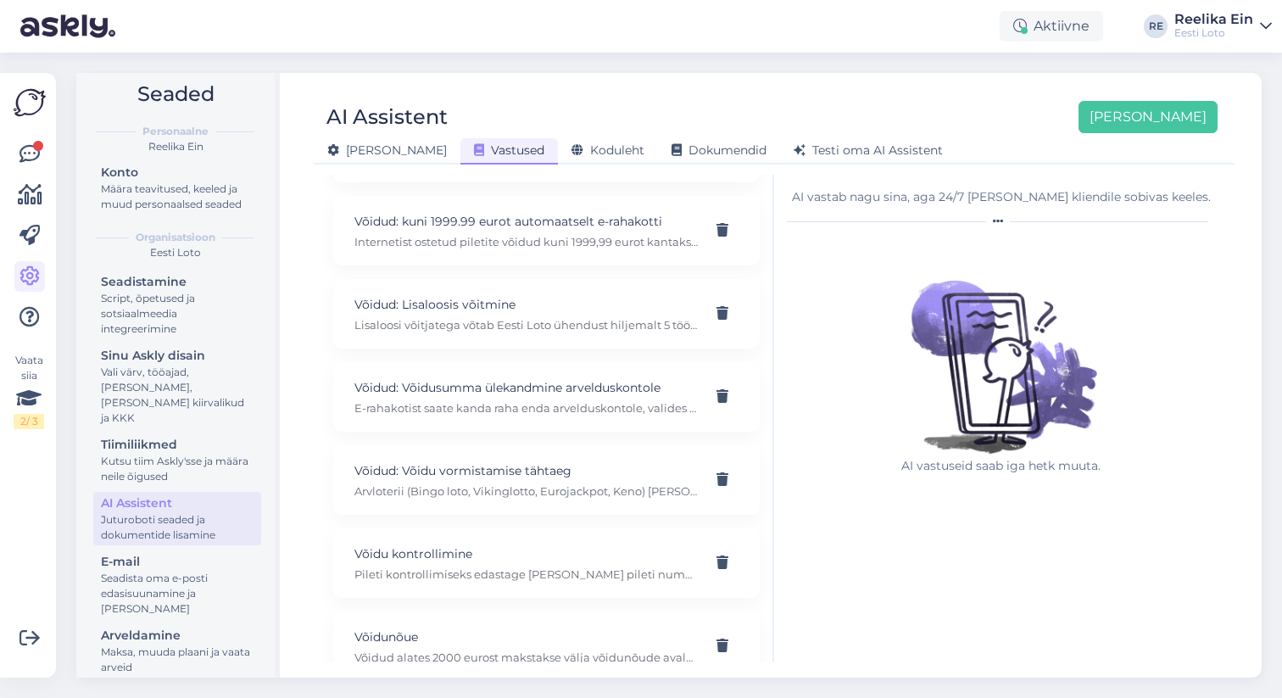
scroll to position [13050, 0]
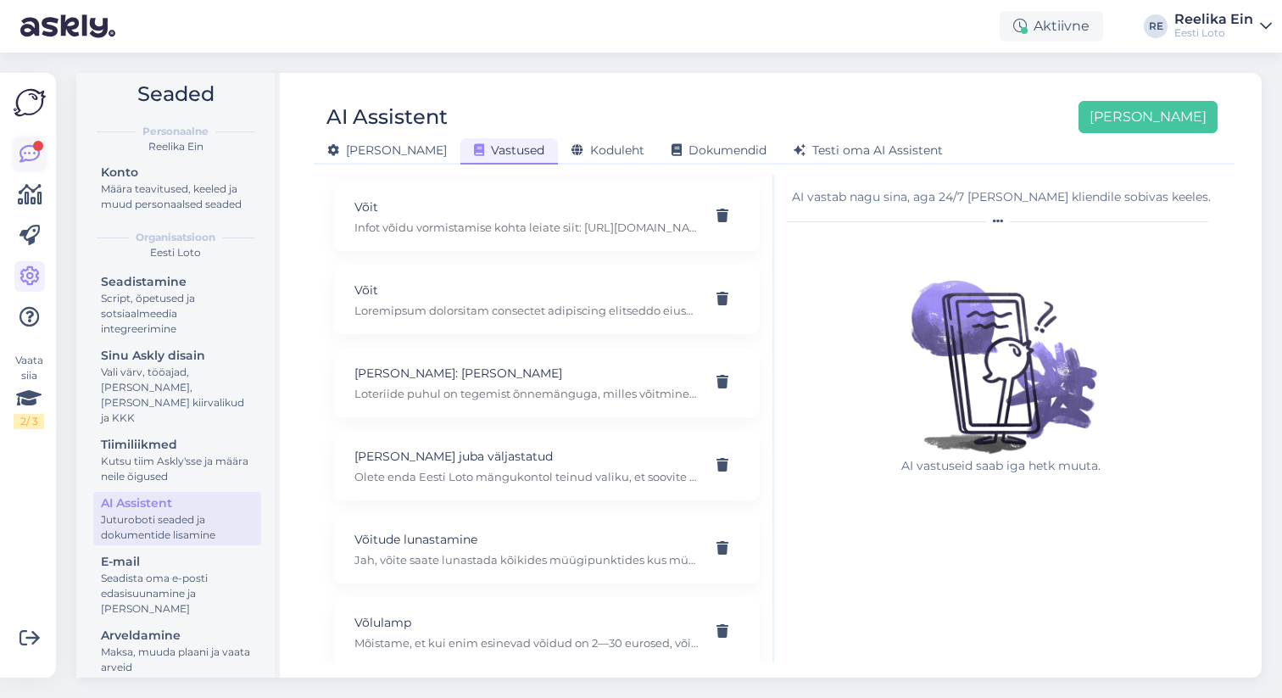
click at [30, 151] on icon at bounding box center [29, 154] width 20 height 20
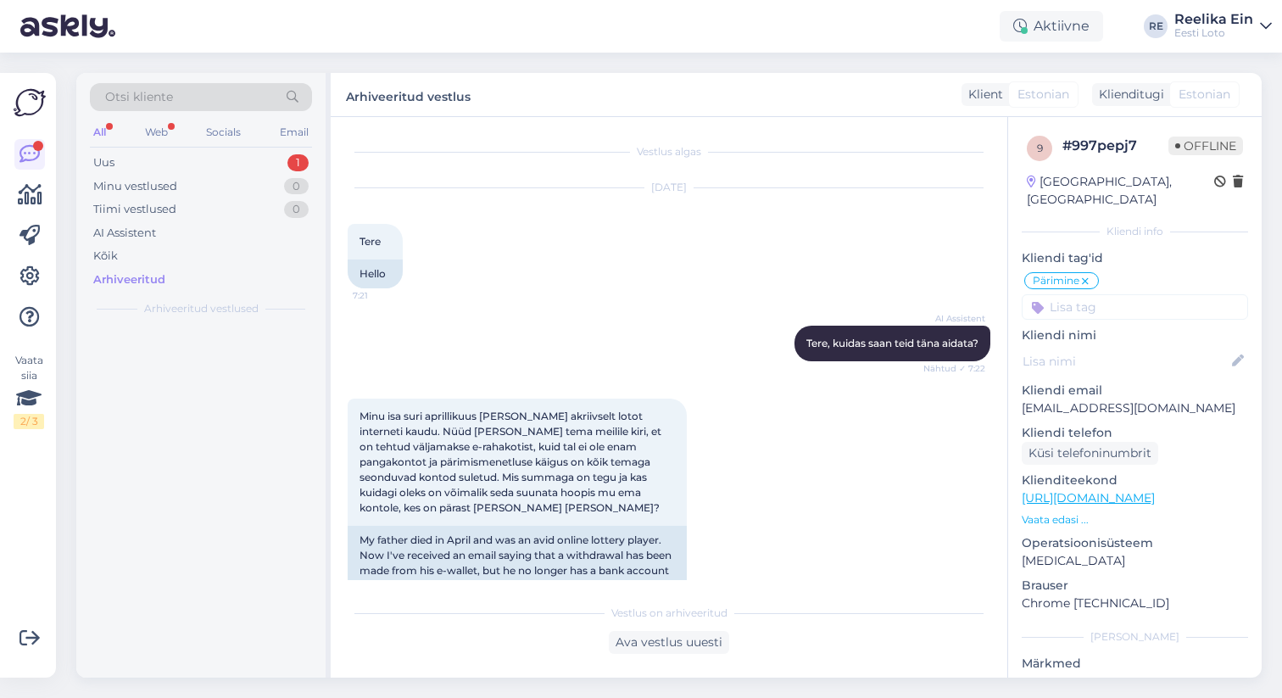
scroll to position [575, 0]
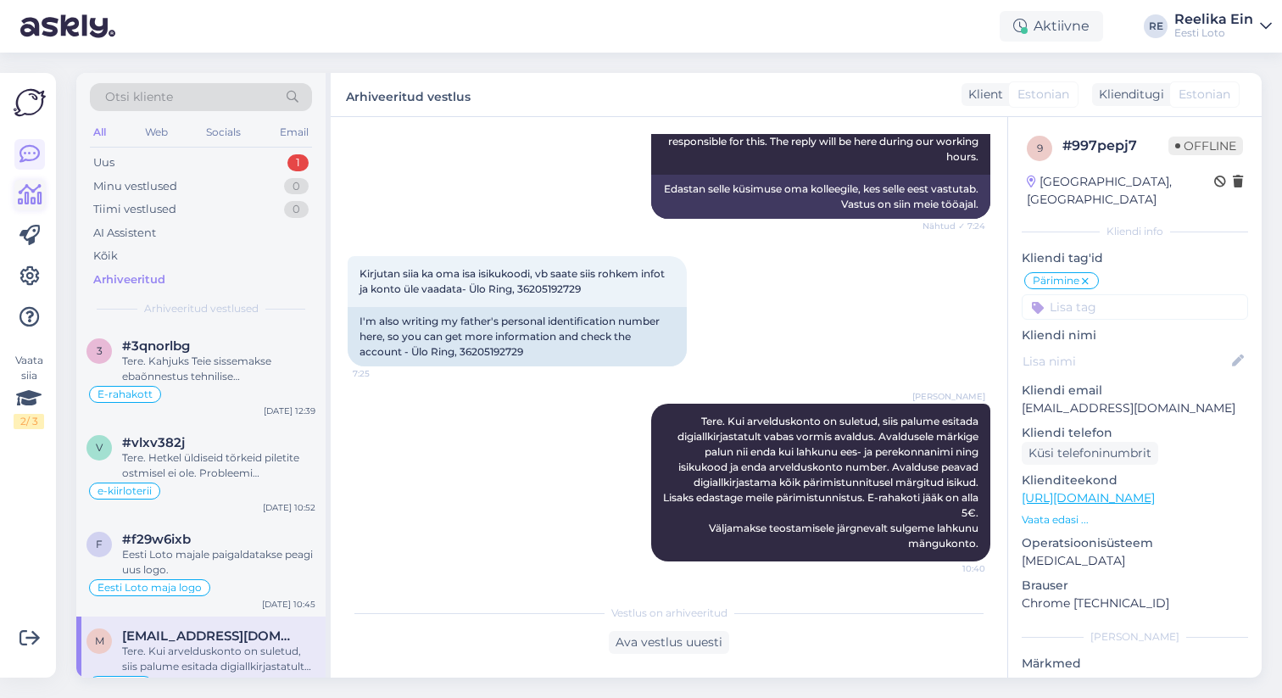
click at [30, 192] on icon at bounding box center [30, 195] width 25 height 20
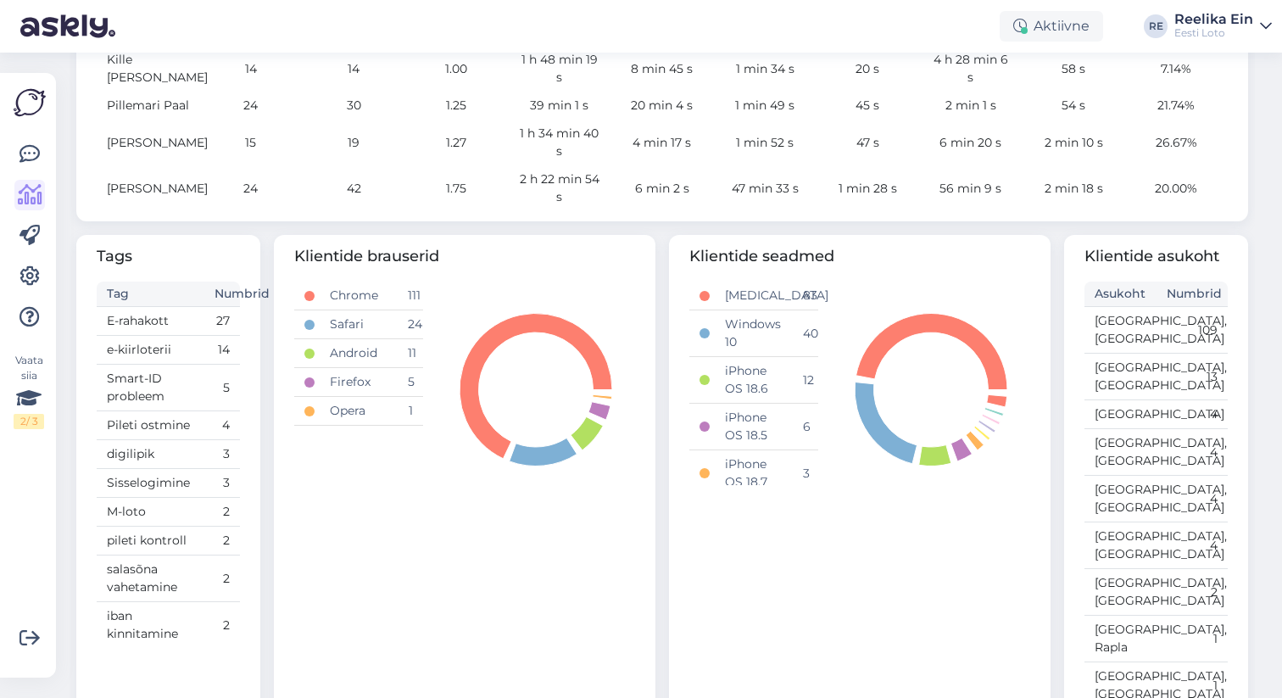
scroll to position [844, 0]
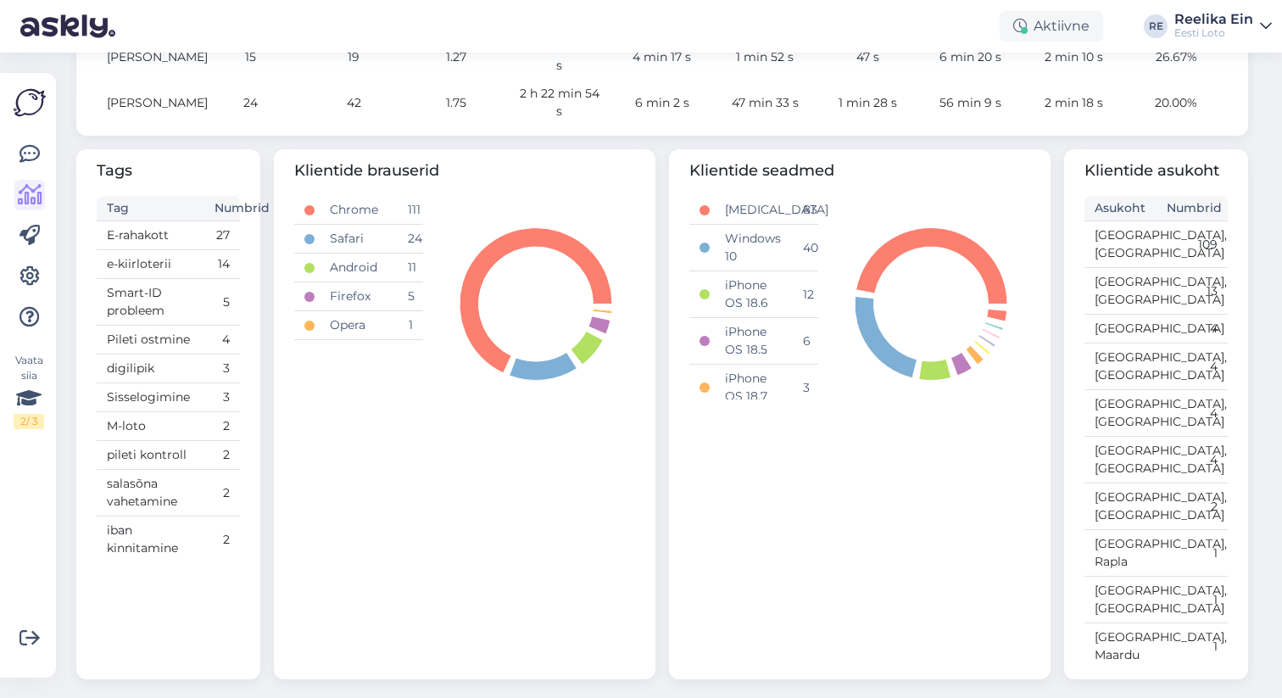
click at [352, 200] on td "Chrome" at bounding box center [358, 210] width 77 height 29
click at [188, 203] on th "Tag" at bounding box center [151, 208] width 108 height 25
click at [244, 209] on div "Tags Tag Numbrid E-rahakott 27 e-kiirloterii 14 Smart-ID probleem 5 Pileti ostm…" at bounding box center [168, 414] width 184 height 530
click at [143, 225] on td "E-rahakott" at bounding box center [151, 235] width 108 height 29
click at [28, 408] on icon at bounding box center [28, 398] width 25 height 31
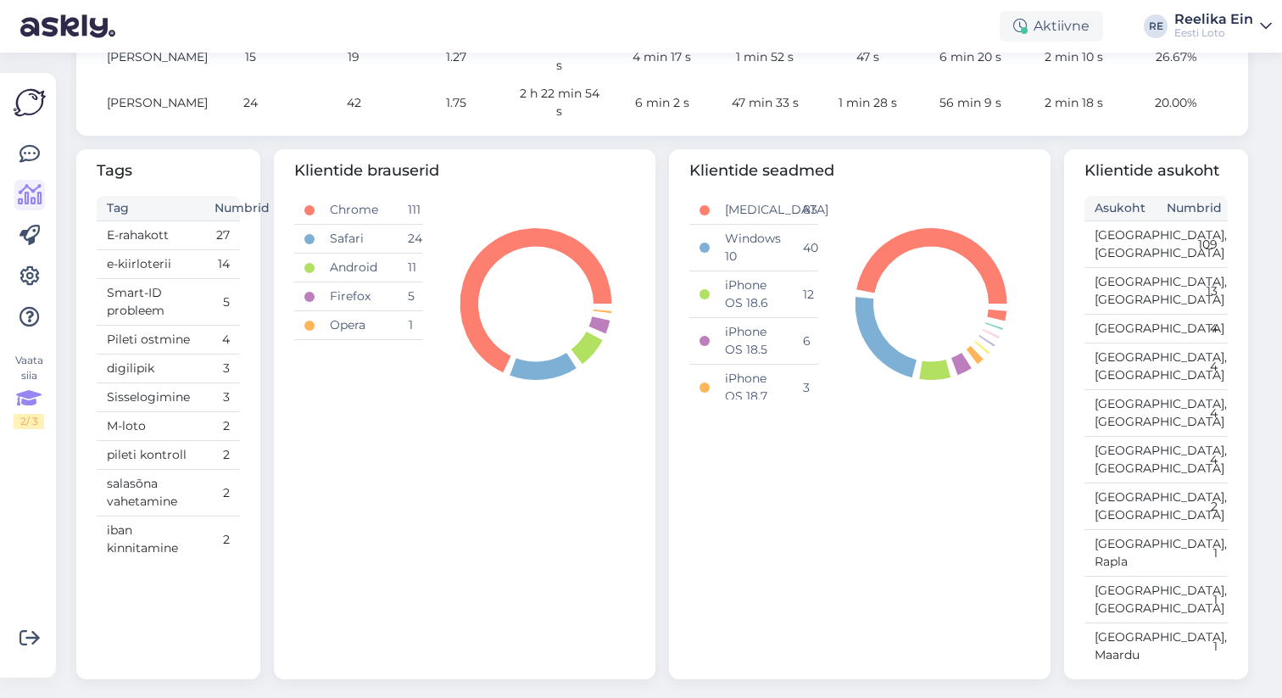
scroll to position [912, 0]
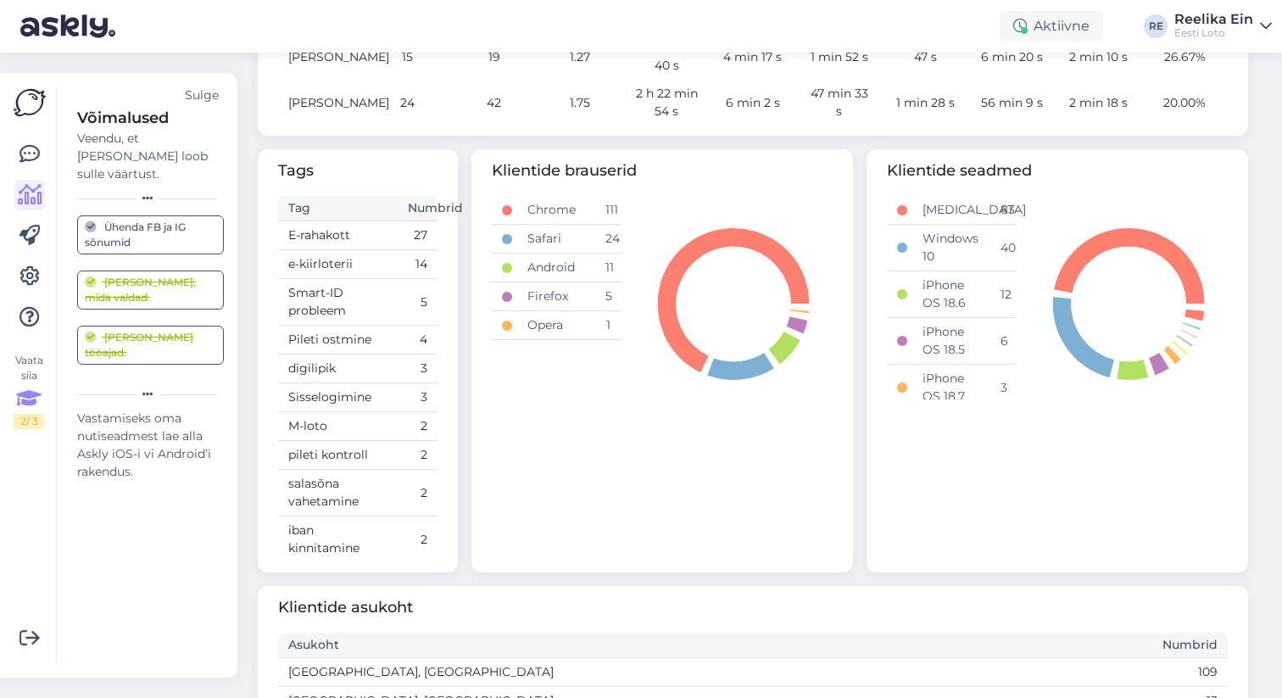
click at [23, 102] on img at bounding box center [30, 102] width 32 height 32
click at [30, 156] on icon at bounding box center [29, 154] width 20 height 20
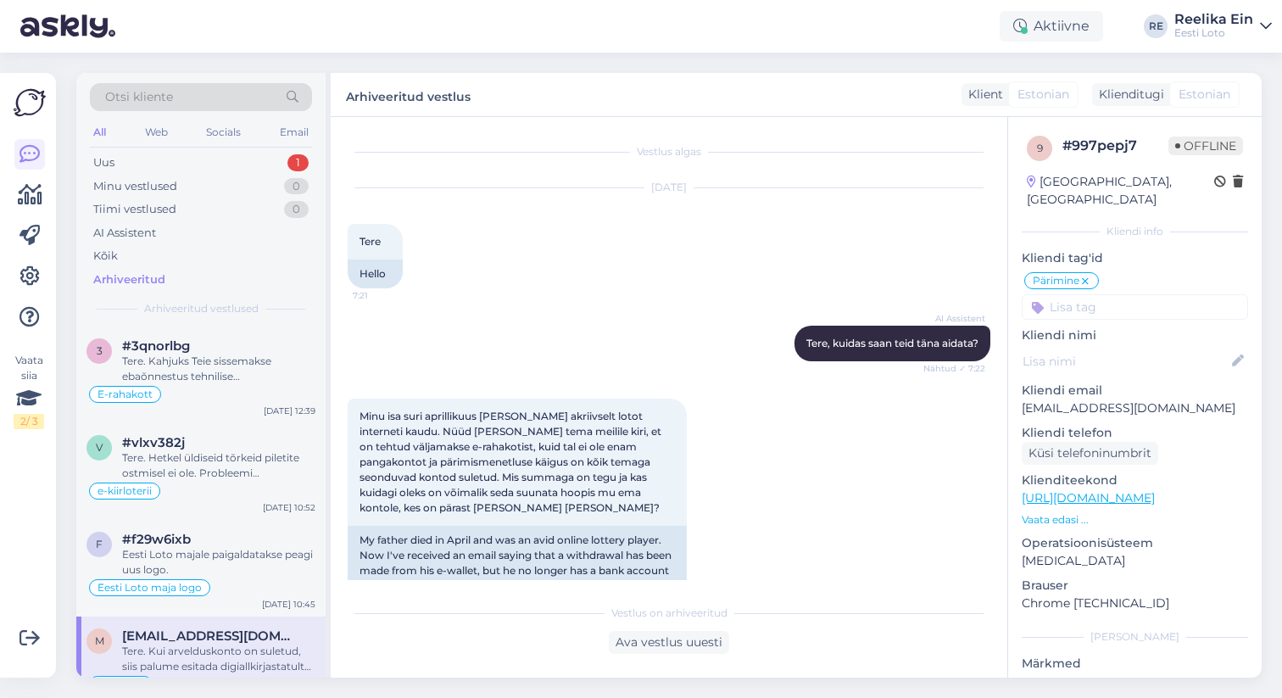
scroll to position [575, 0]
